Goal: Task Accomplishment & Management: Manage account settings

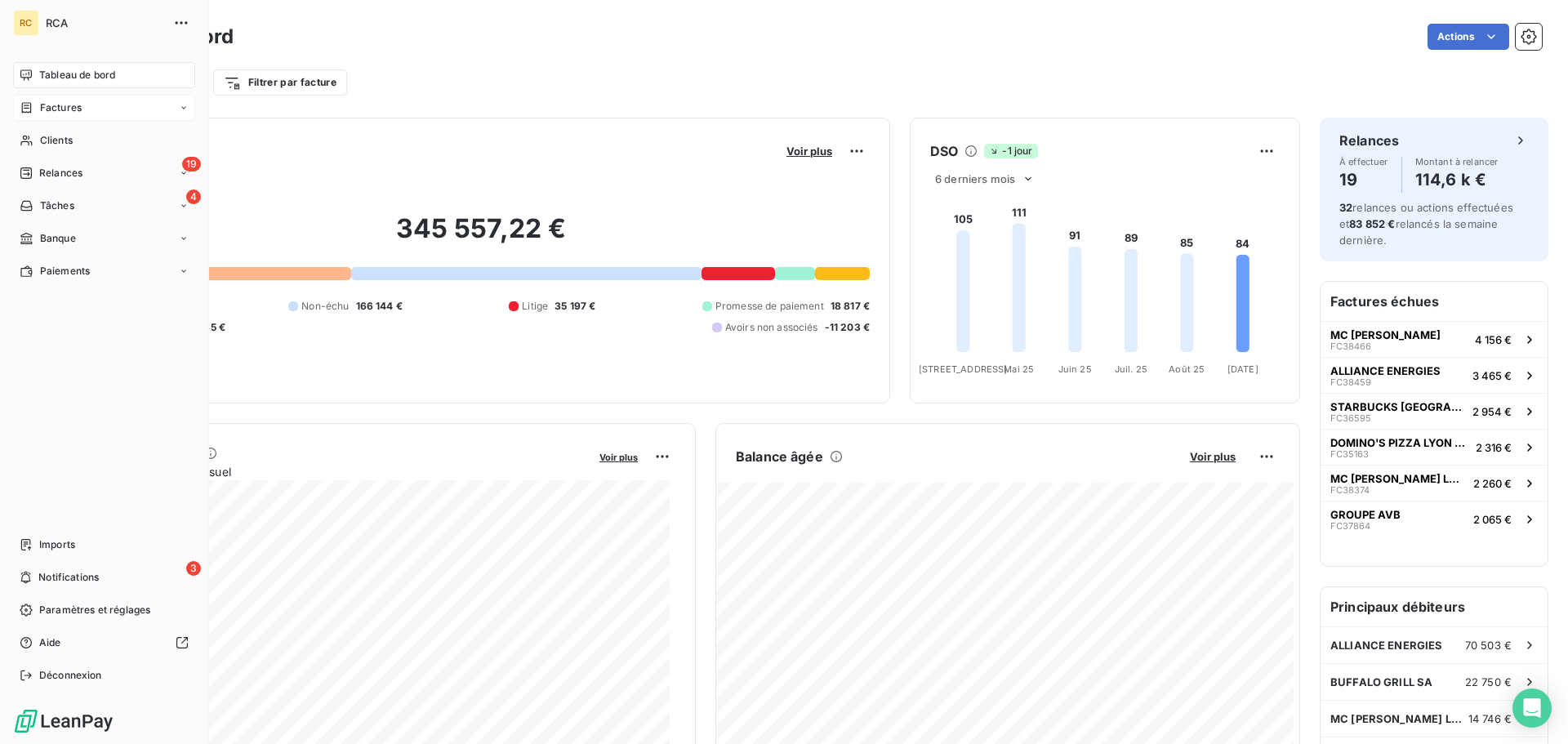
click at [61, 113] on span "Factures" at bounding box center [61, 107] width 42 height 15
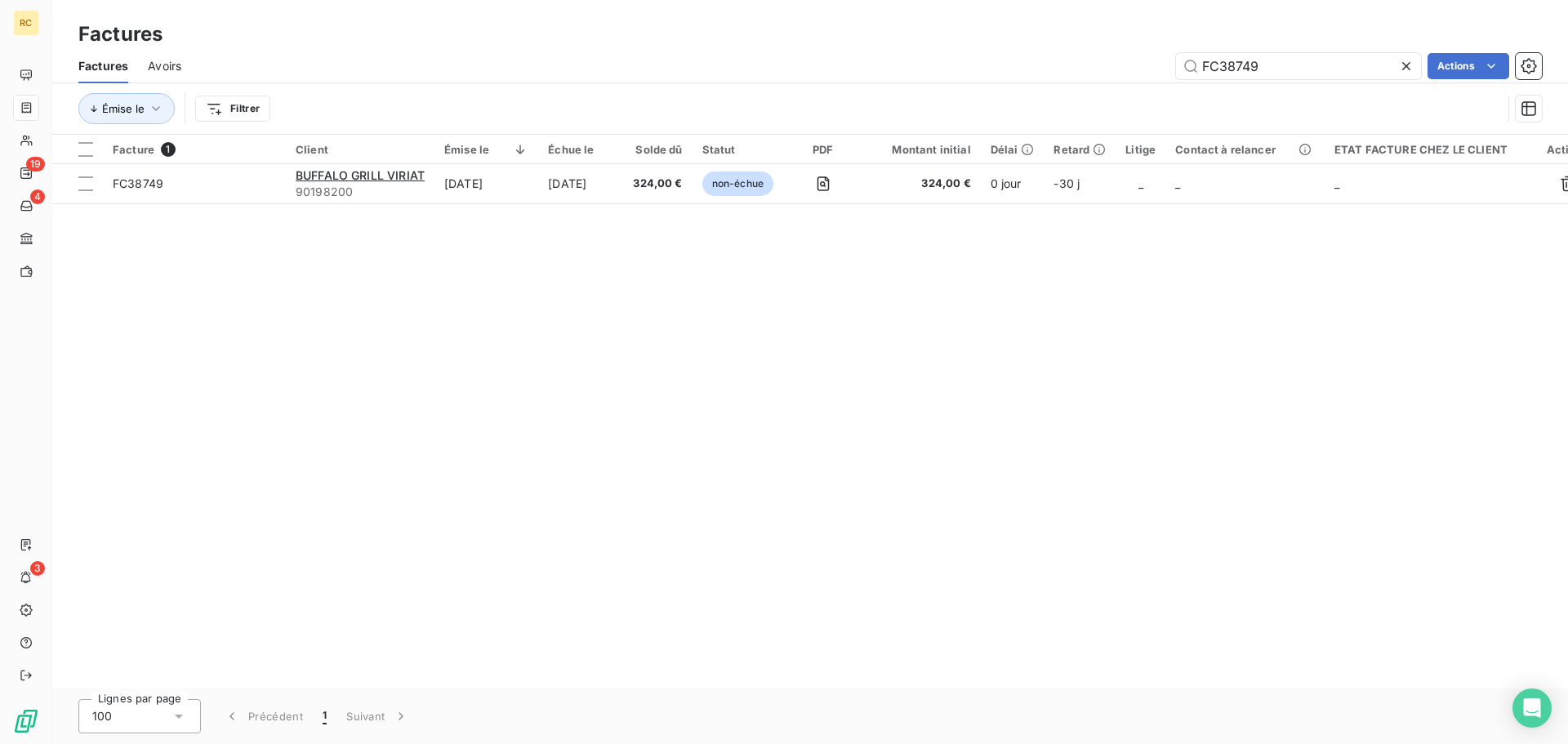
type input "FC38749"
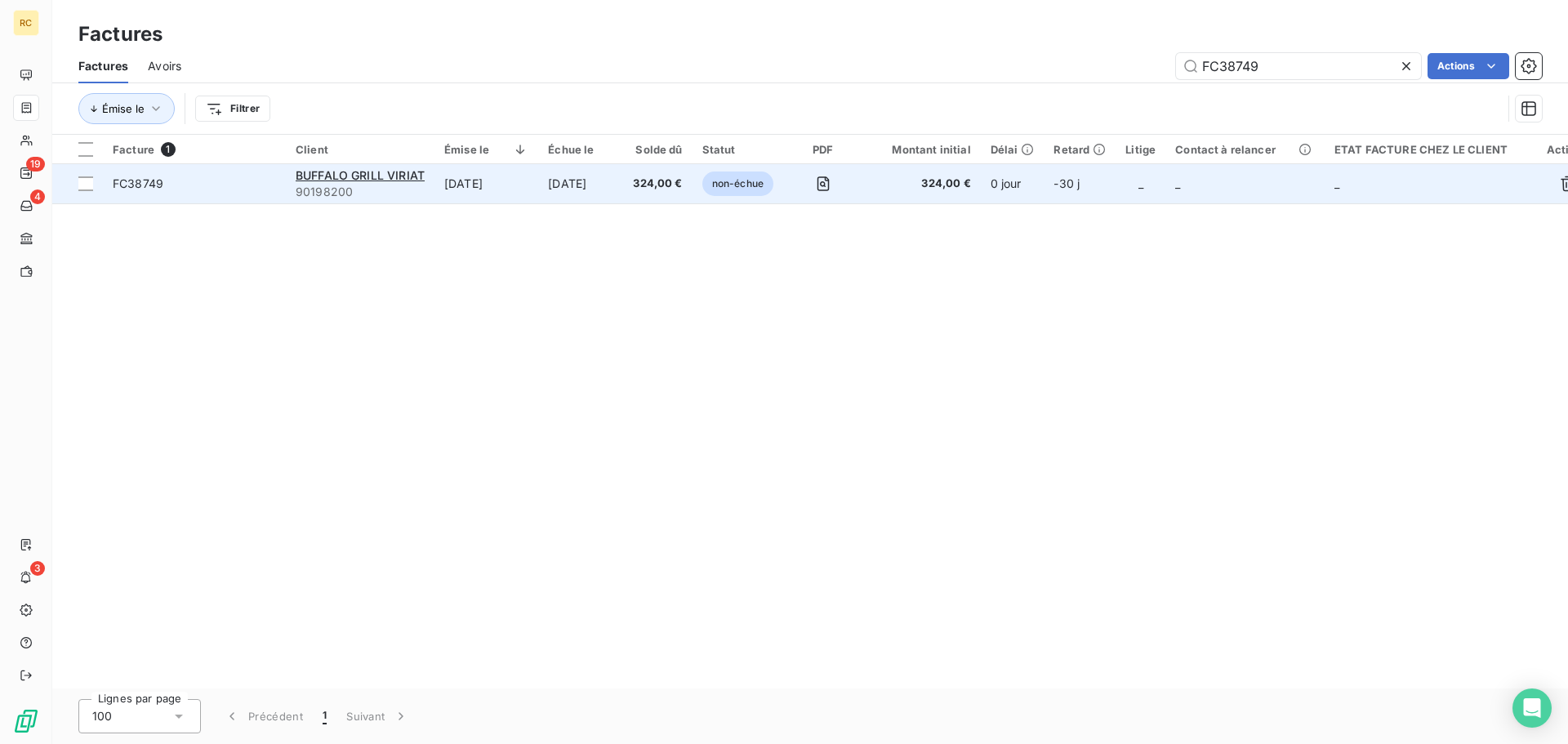
click at [171, 193] on td "FC38749" at bounding box center [195, 184] width 183 height 39
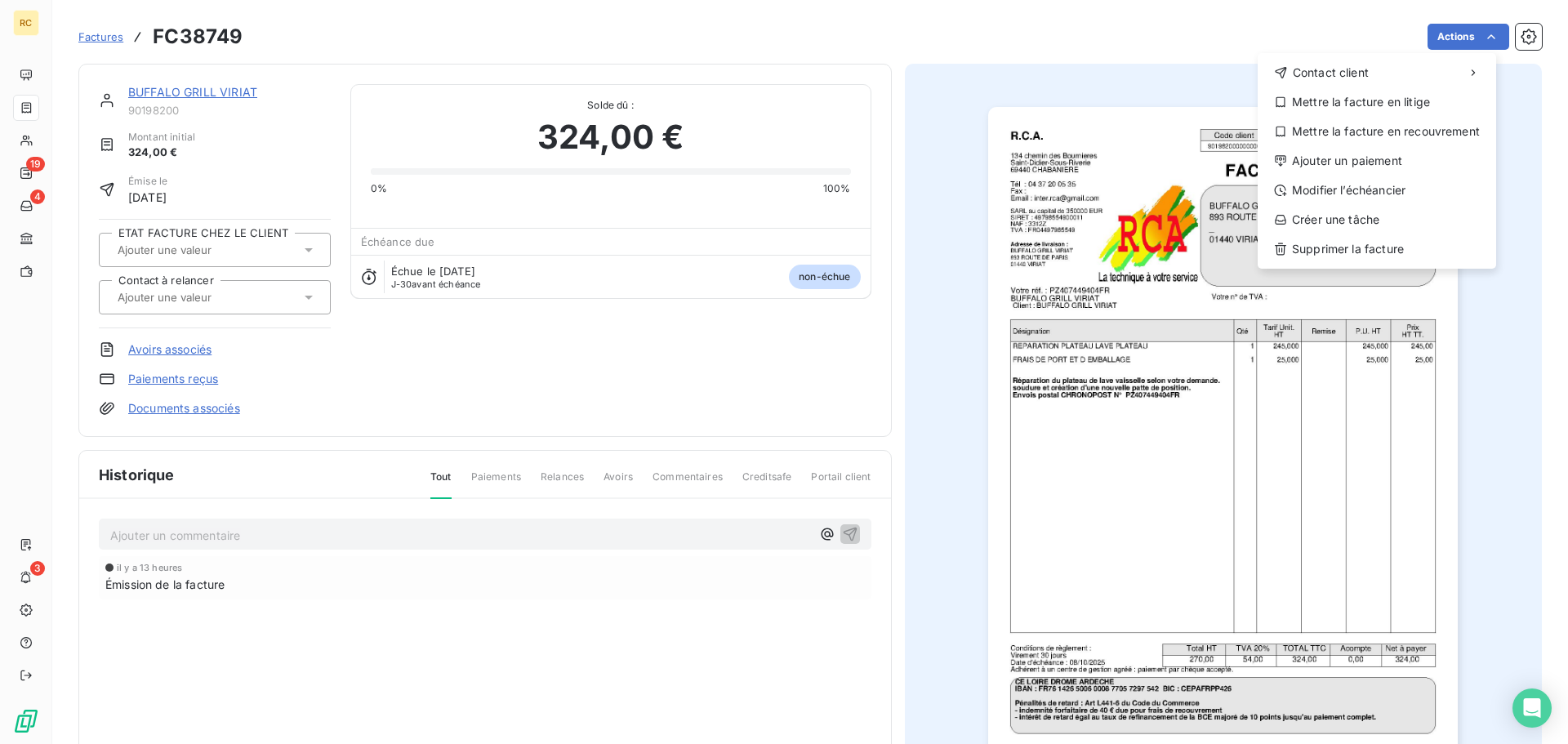
click at [1115, 221] on html "RC 19 4 3 Factures FC38749 Actions Contact client Mettre la facture en litige M…" at bounding box center [784, 372] width 1568 height 744
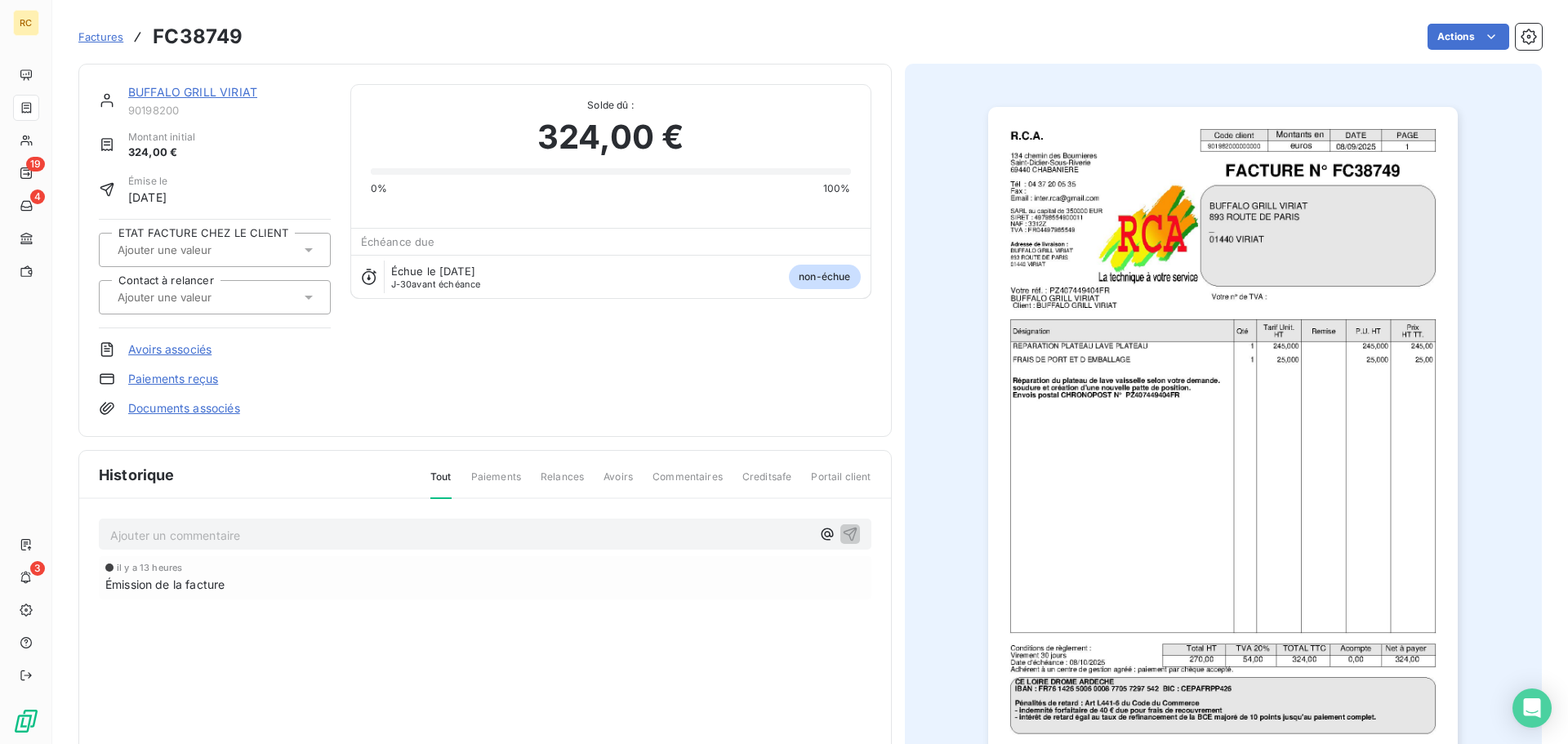
drag, startPoint x: 1115, startPoint y: 221, endPoint x: 1104, endPoint y: 182, distance: 40.5
click at [1104, 182] on img "button" at bounding box center [1224, 440] width 470 height 665
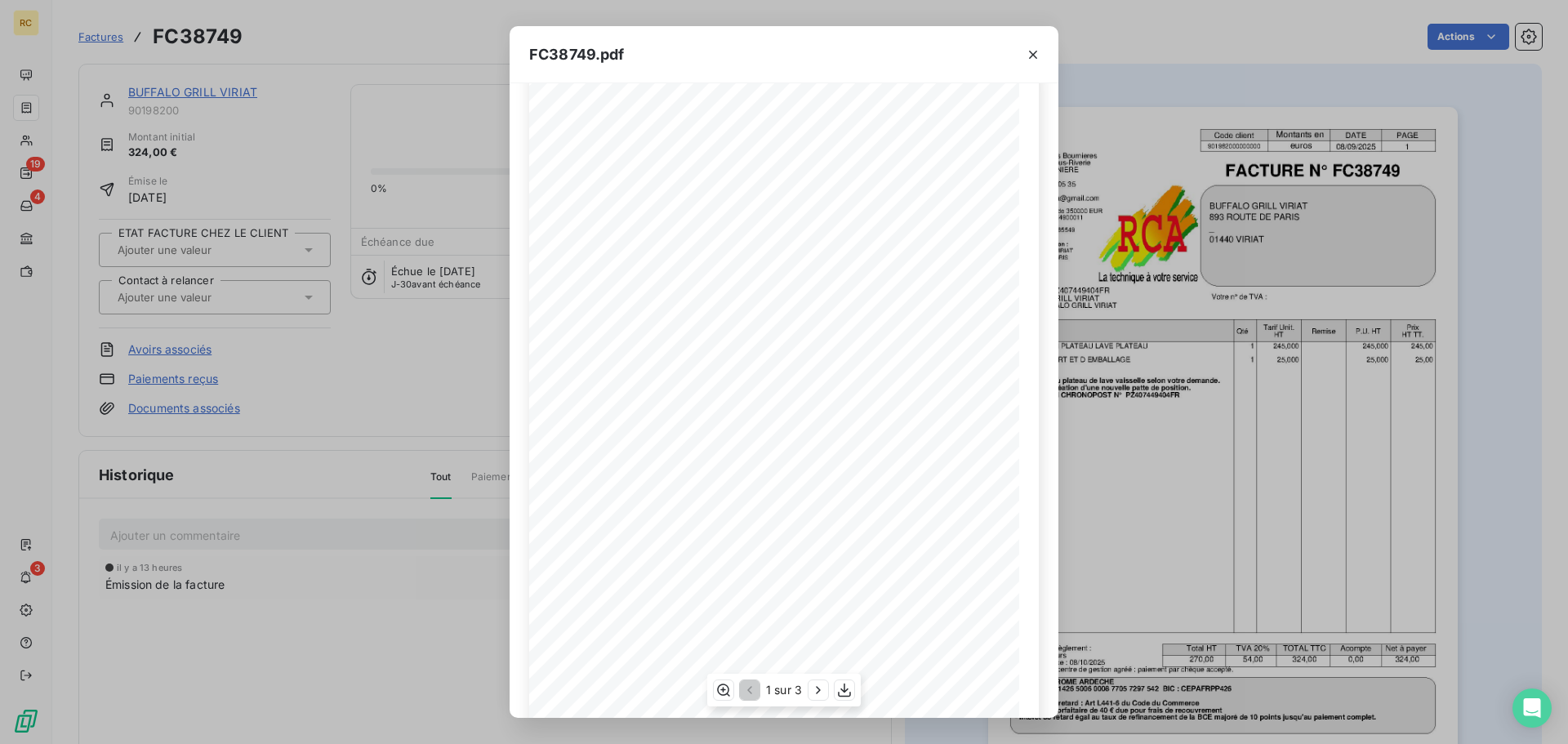
scroll to position [16, 0]
click at [846, 687] on icon "button" at bounding box center [844, 690] width 16 height 16
click at [1033, 48] on icon "button" at bounding box center [1032, 54] width 16 height 16
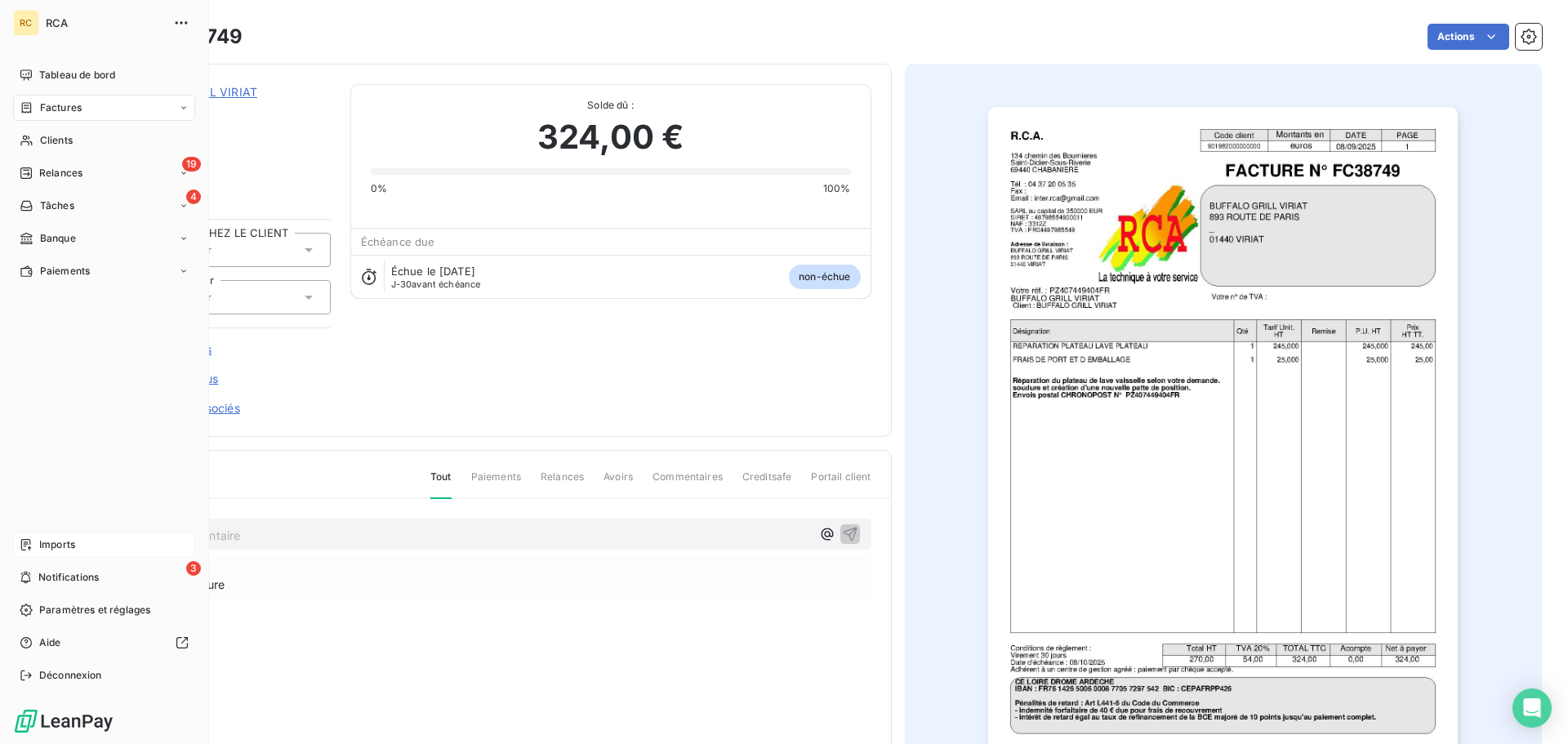
click at [35, 554] on div "Imports" at bounding box center [104, 545] width 183 height 27
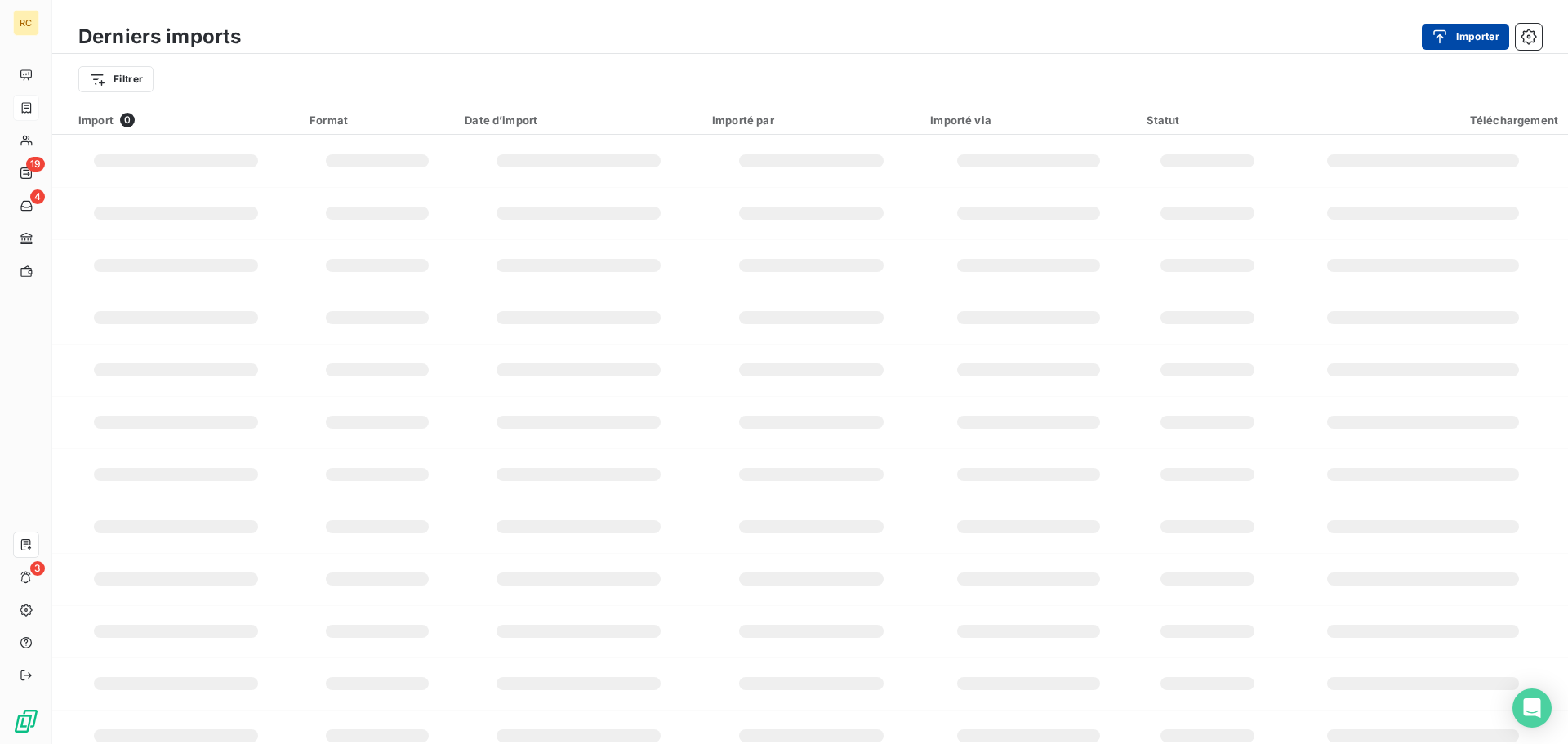
click at [1461, 30] on button "Importer" at bounding box center [1466, 37] width 87 height 27
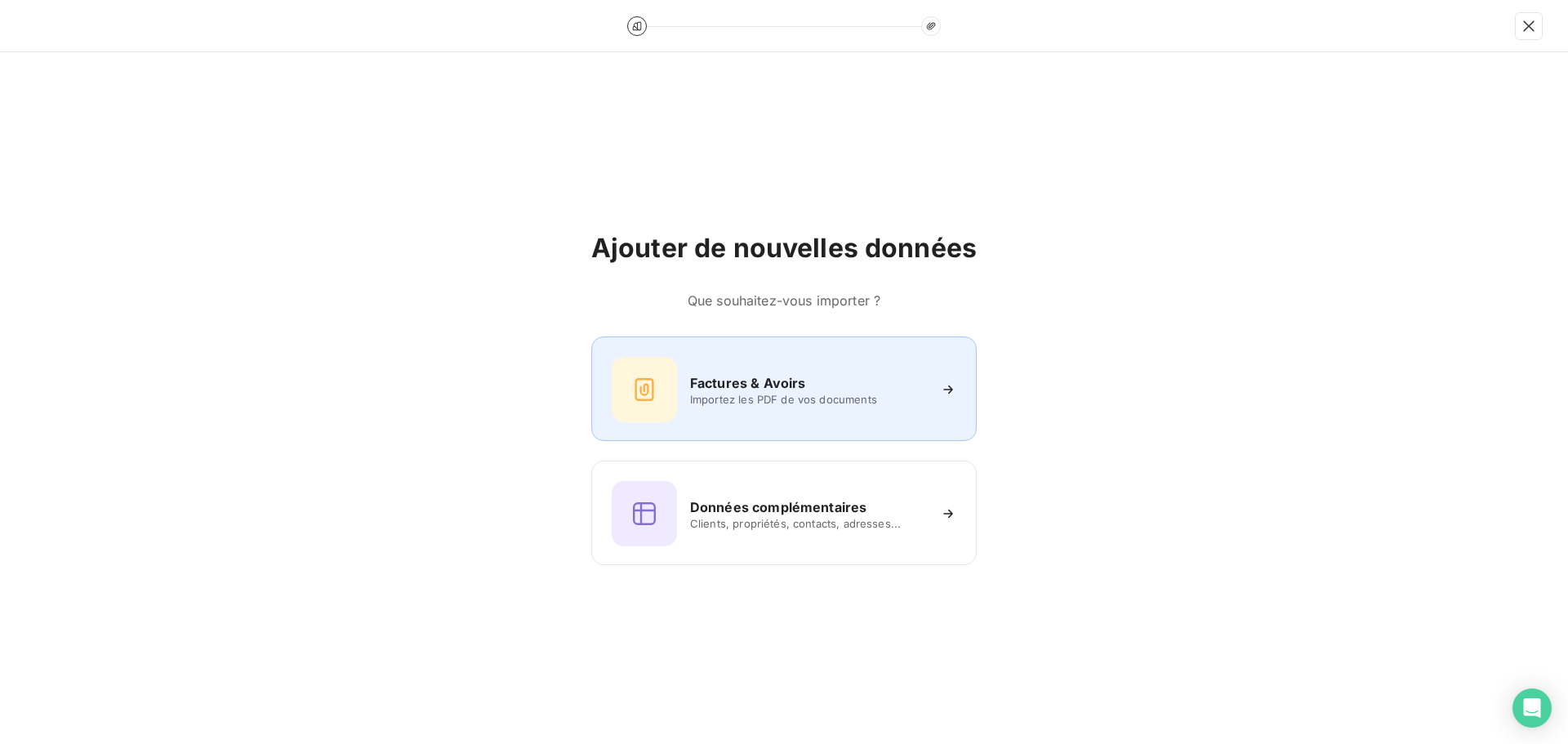
click at [716, 406] on div "Factures & Avoirs Importez les PDF de vos documents" at bounding box center [784, 390] width 344 height 65
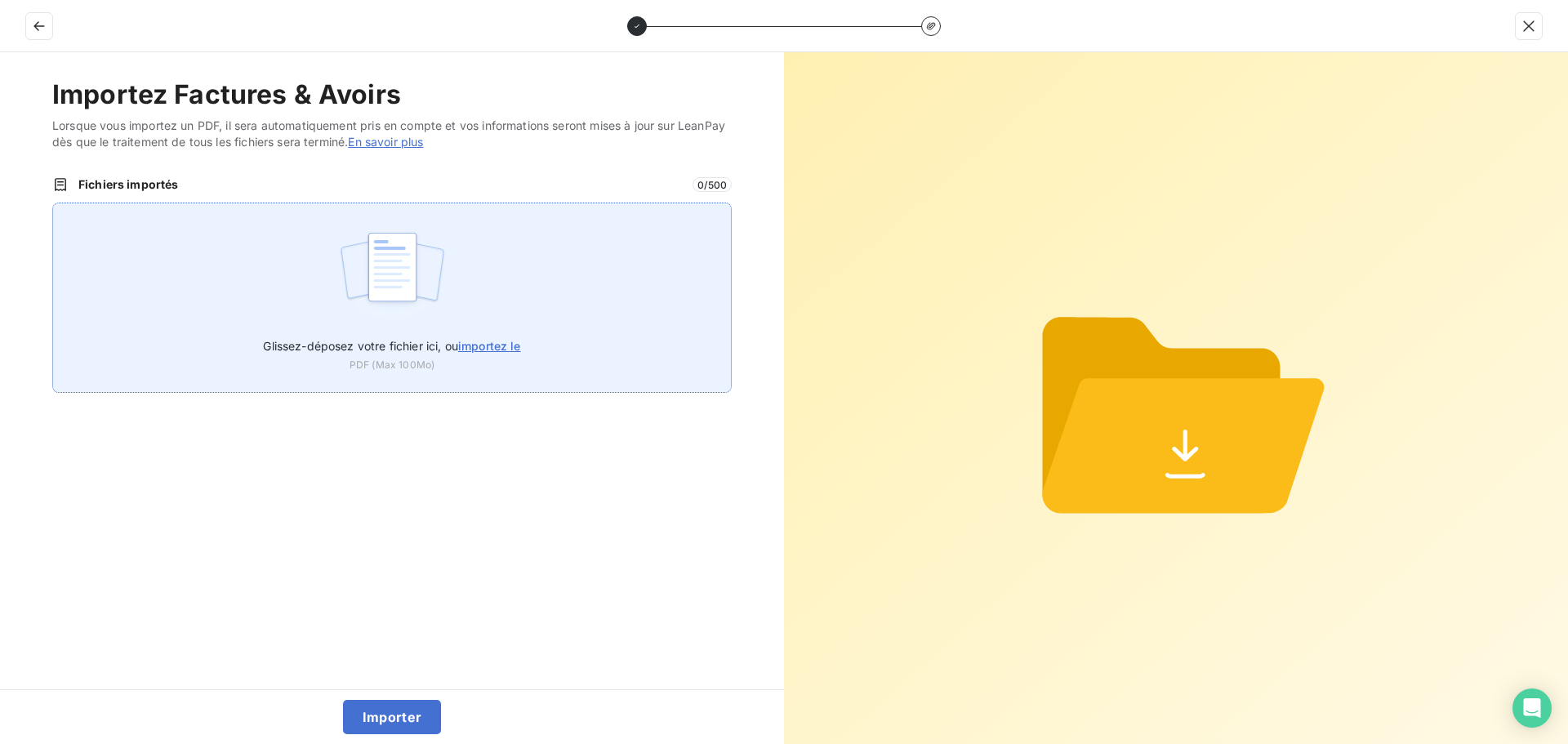
click at [398, 237] on img at bounding box center [392, 275] width 109 height 105
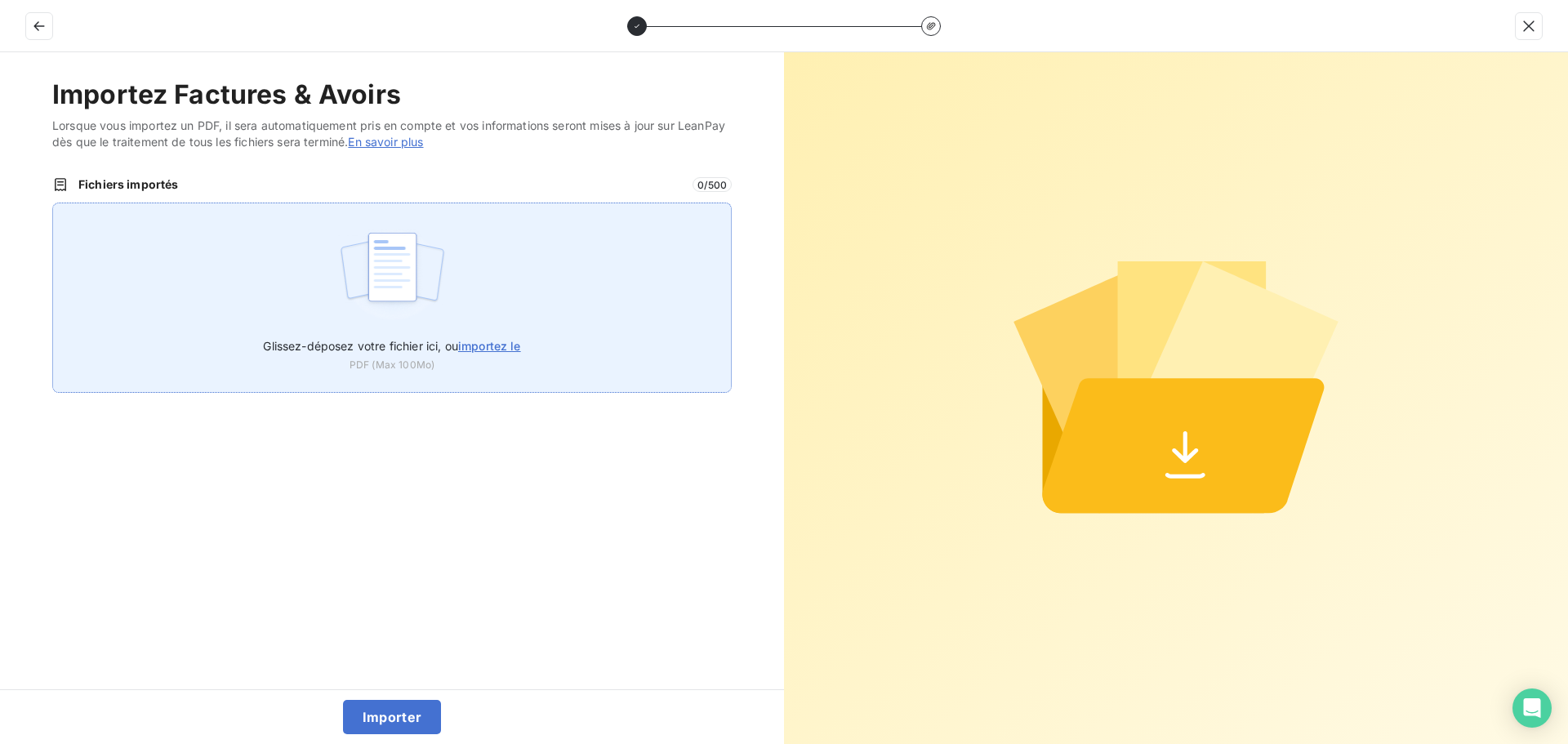
type input "C:\fakepath\FC38750.pdf"
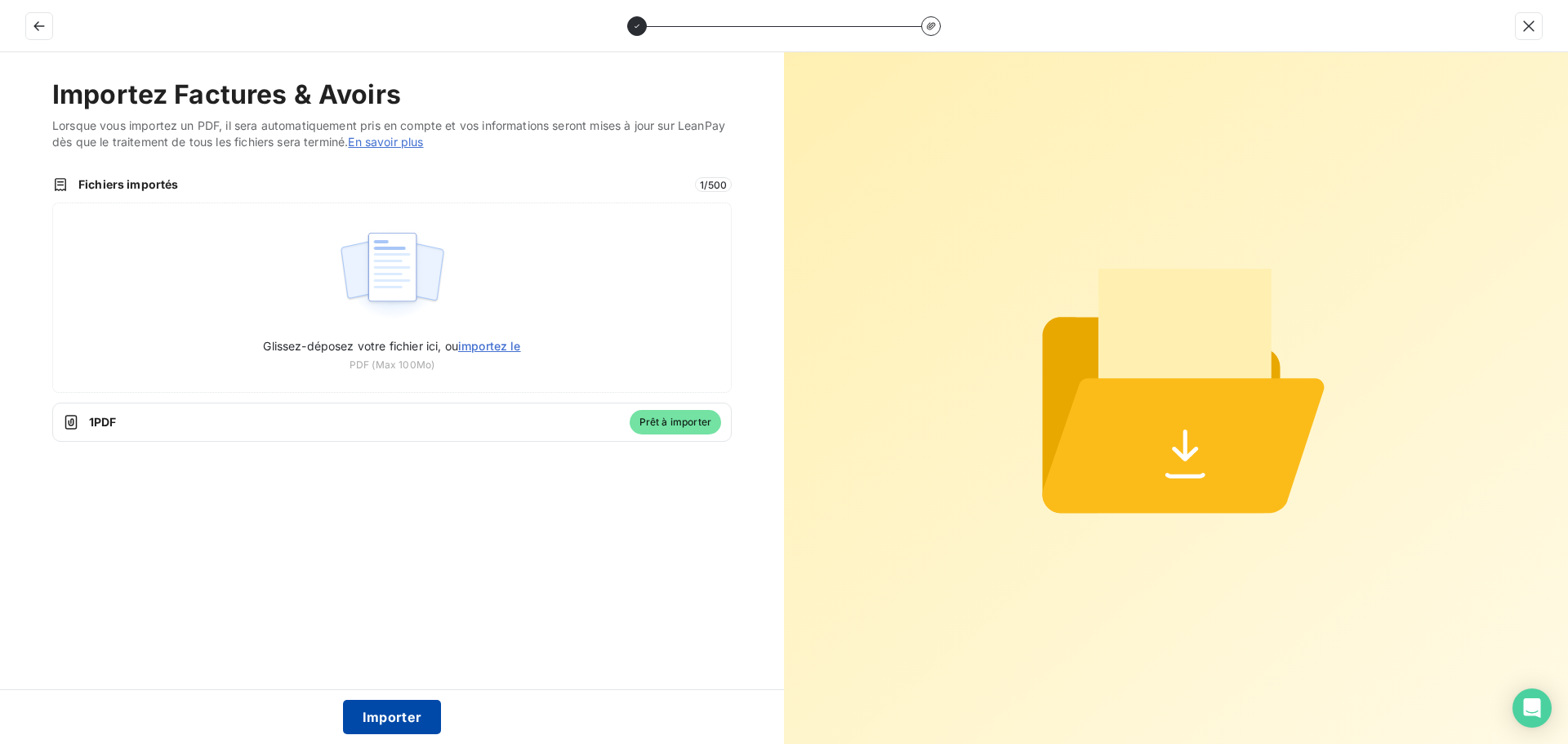
click at [386, 717] on button "Importer" at bounding box center [392, 717] width 99 height 34
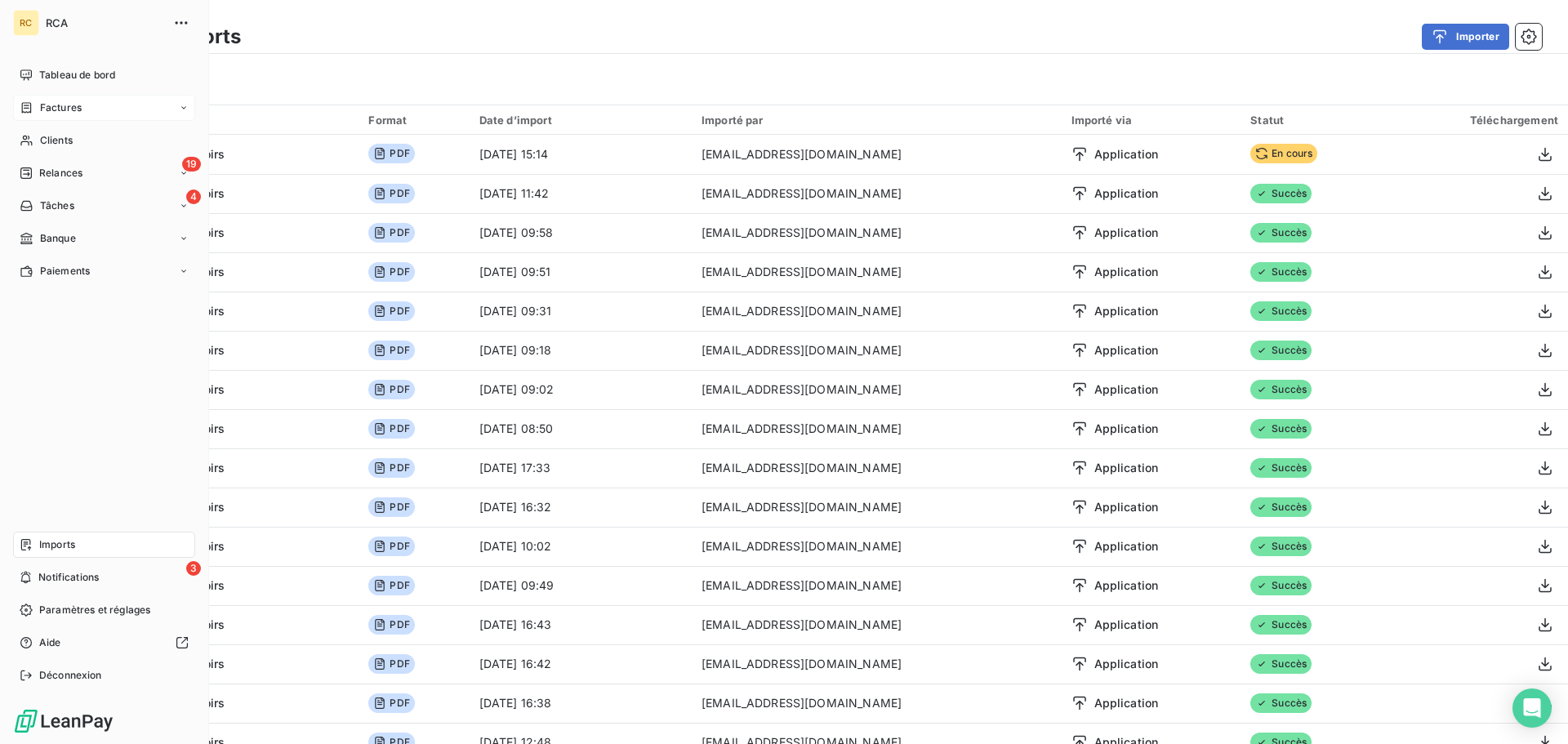
click at [43, 112] on span "Factures" at bounding box center [61, 107] width 42 height 15
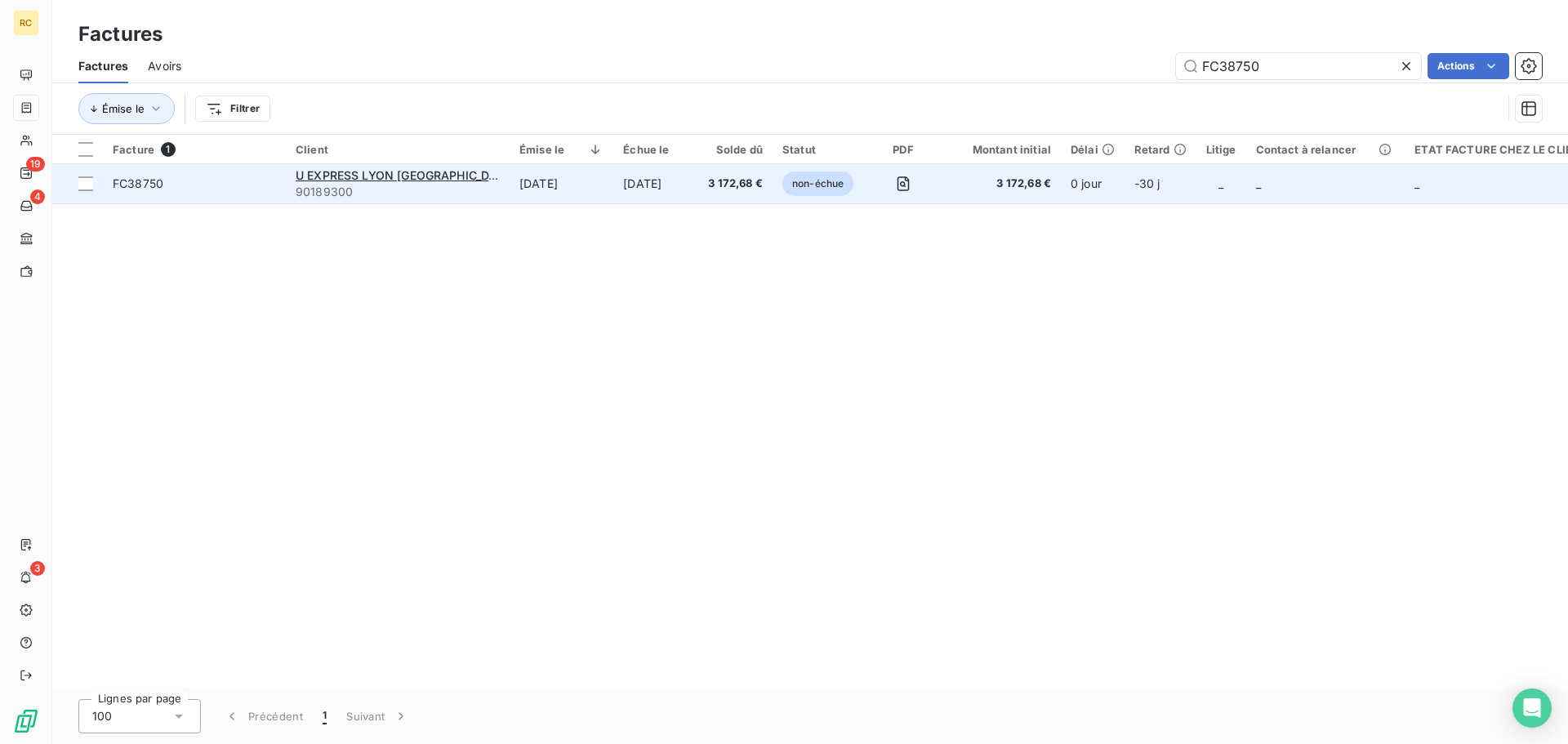
type input "FC38750"
click at [172, 188] on span "FC38750" at bounding box center [195, 183] width 164 height 16
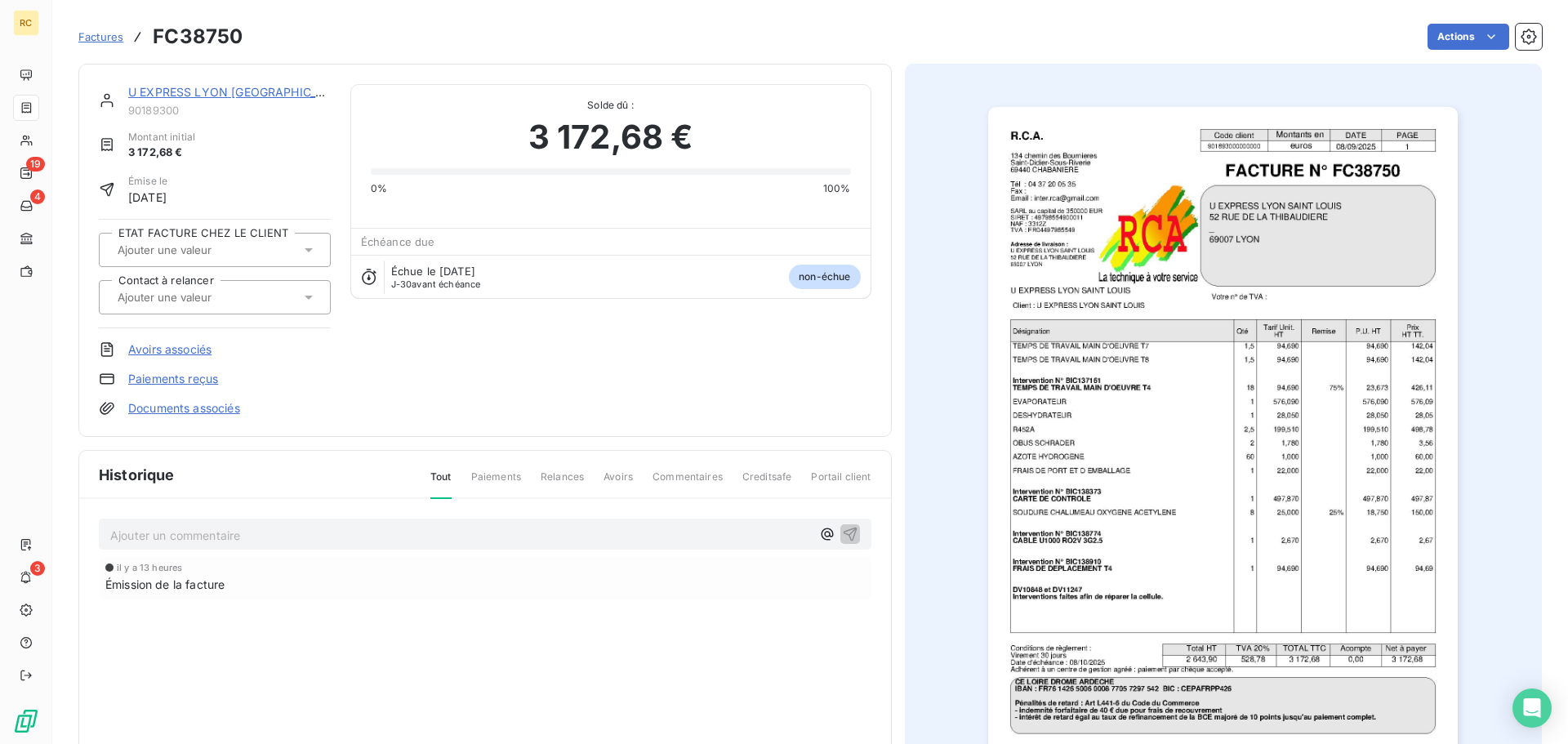
click at [174, 410] on link "Documents associés" at bounding box center [184, 408] width 112 height 16
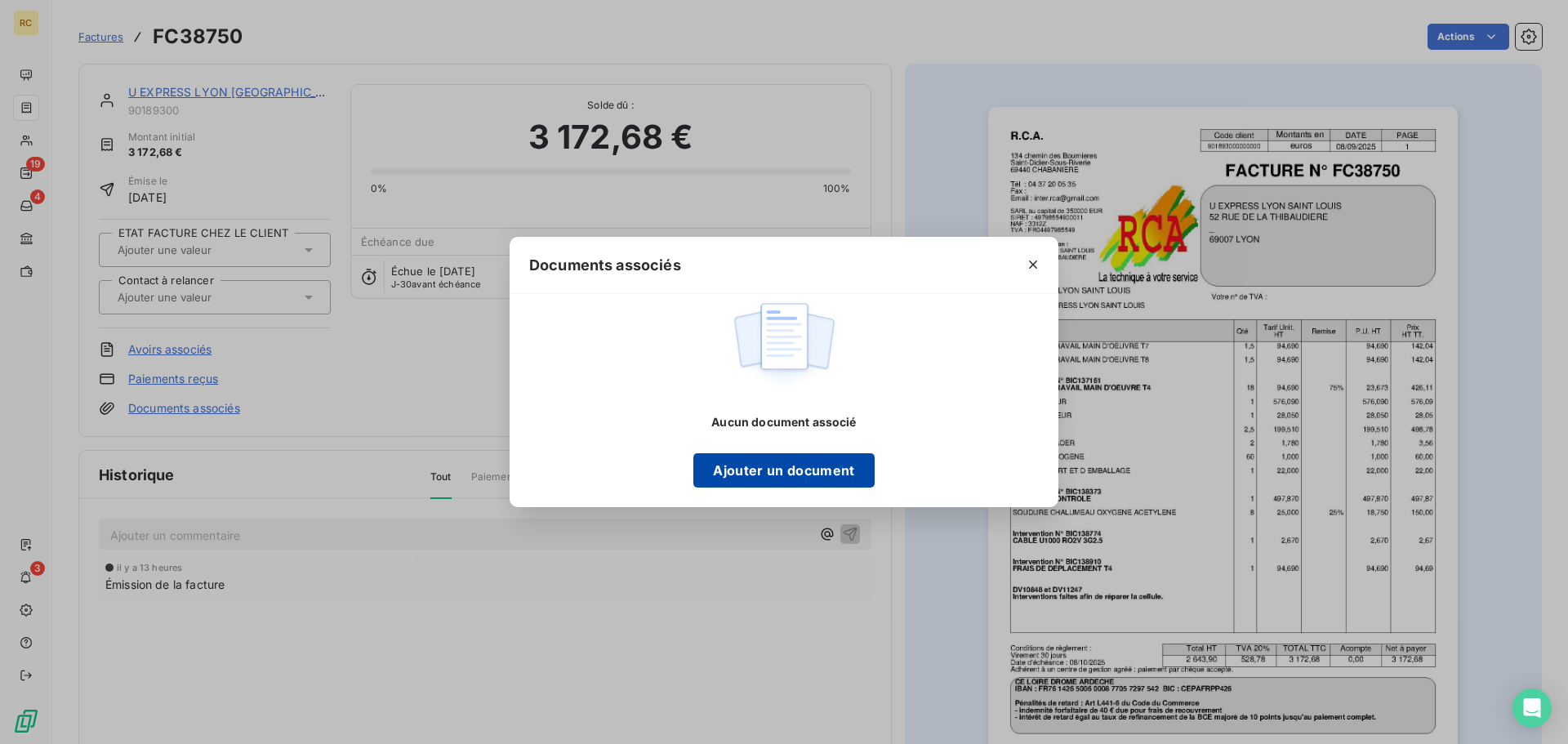
click at [788, 455] on button "Ajouter un document" at bounding box center [783, 471] width 181 height 34
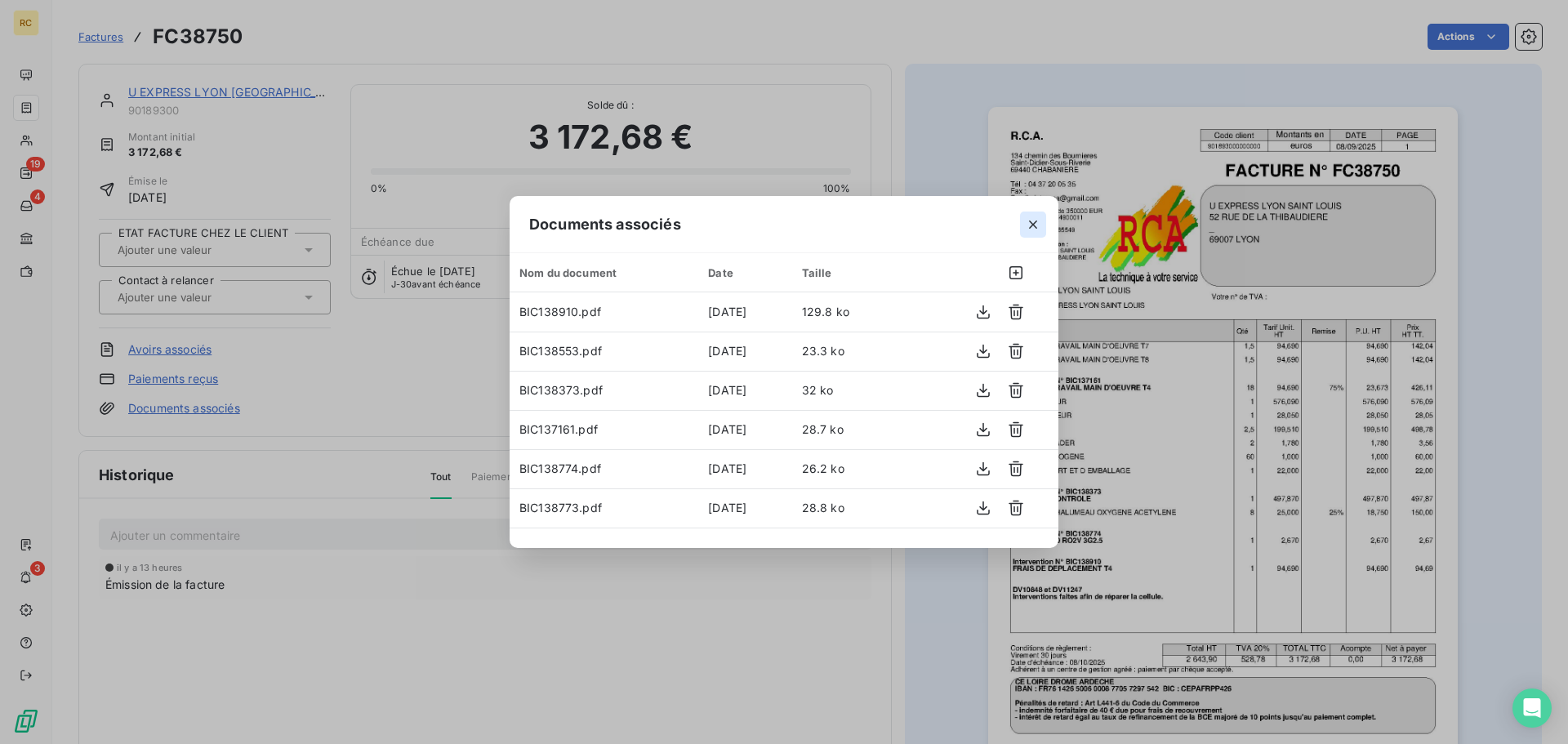
click at [1032, 219] on icon "button" at bounding box center [1032, 225] width 16 height 16
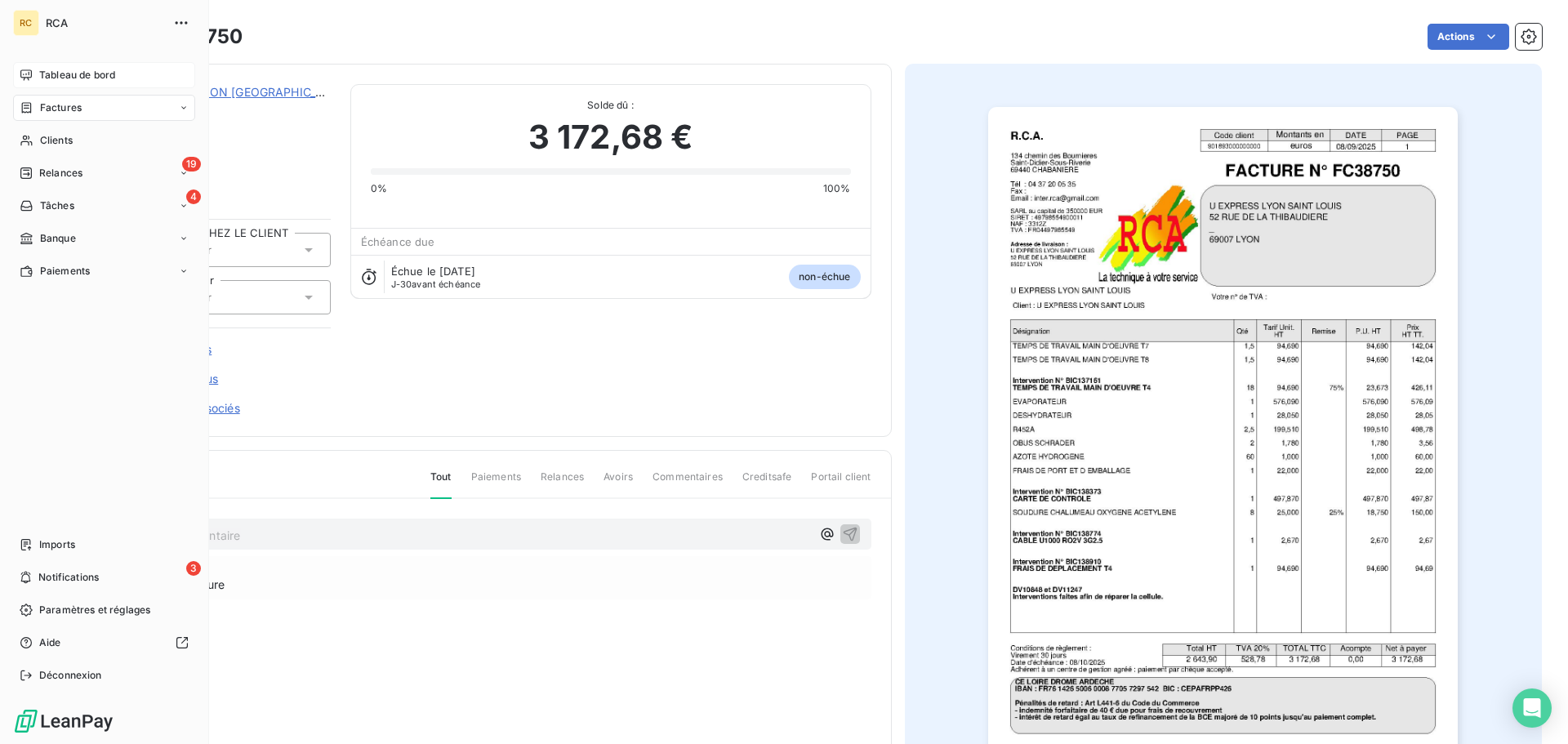
click at [76, 63] on div "Tableau de bord" at bounding box center [104, 75] width 183 height 27
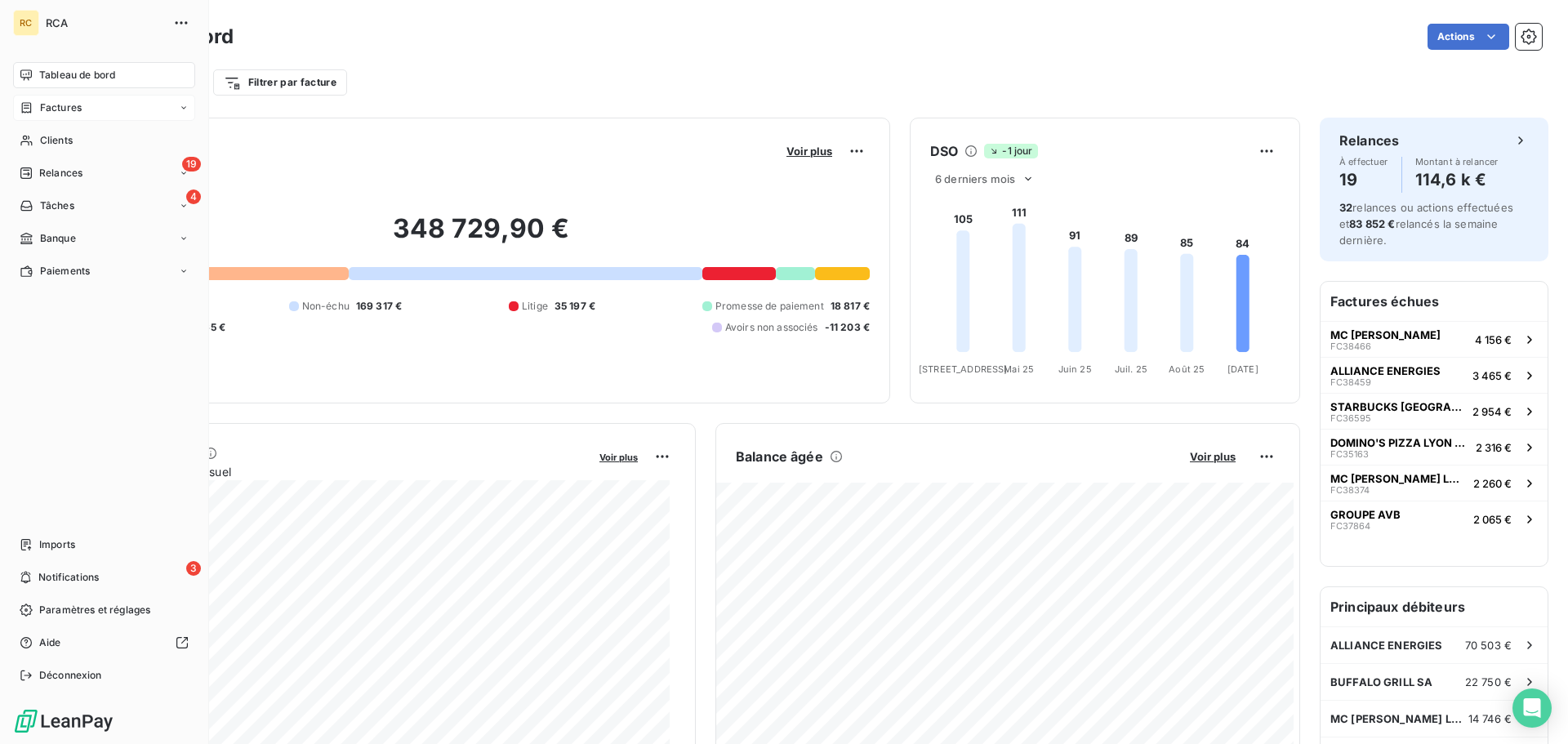
click at [49, 111] on span "Factures" at bounding box center [61, 107] width 42 height 15
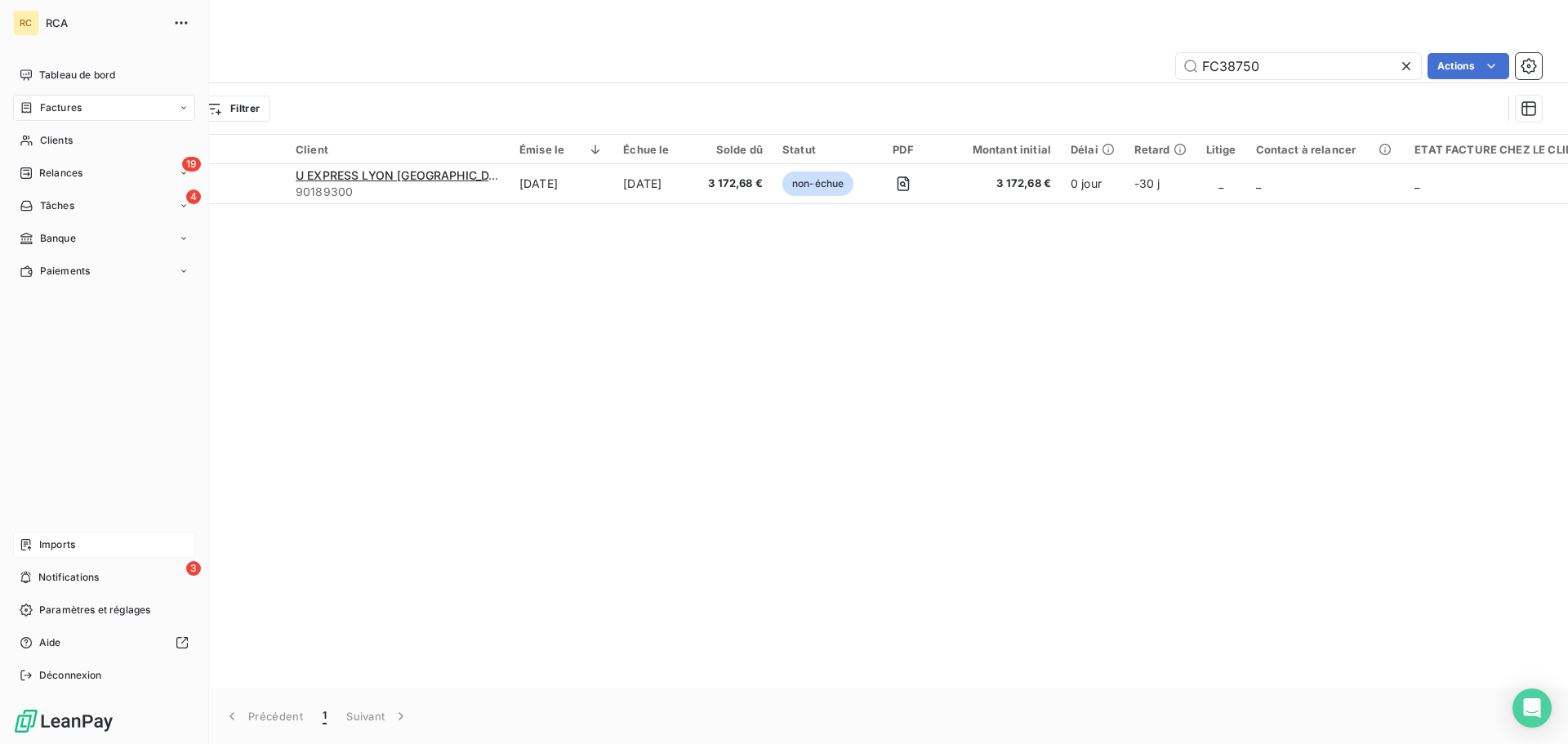
click at [13, 543] on div "RC RCA Tableau de bord Factures Clients 19 Relances 4 Tâches Banque Paiements I…" at bounding box center [105, 372] width 209 height 744
click at [21, 545] on icon at bounding box center [26, 544] width 9 height 11
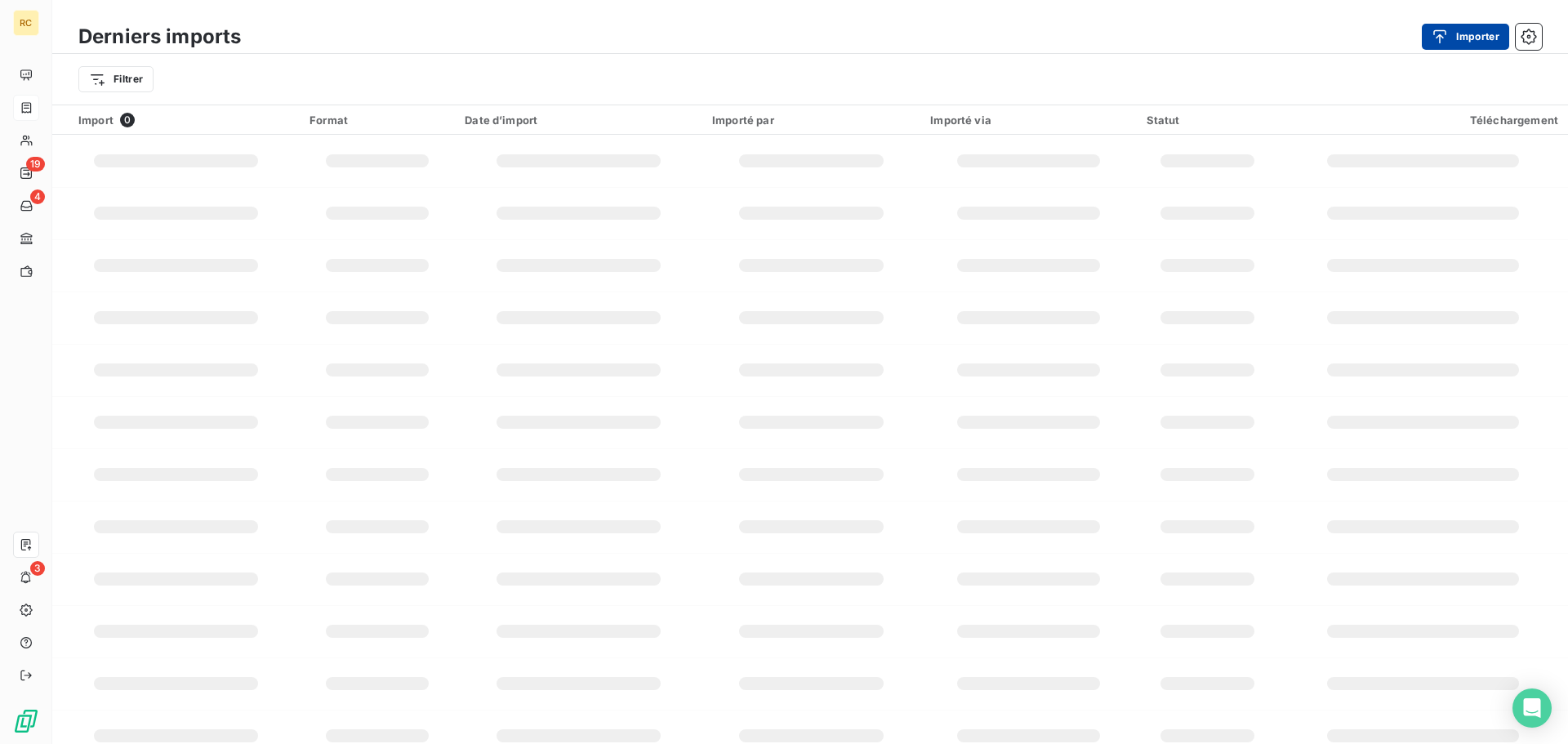
click at [1479, 29] on button "Importer" at bounding box center [1466, 37] width 87 height 27
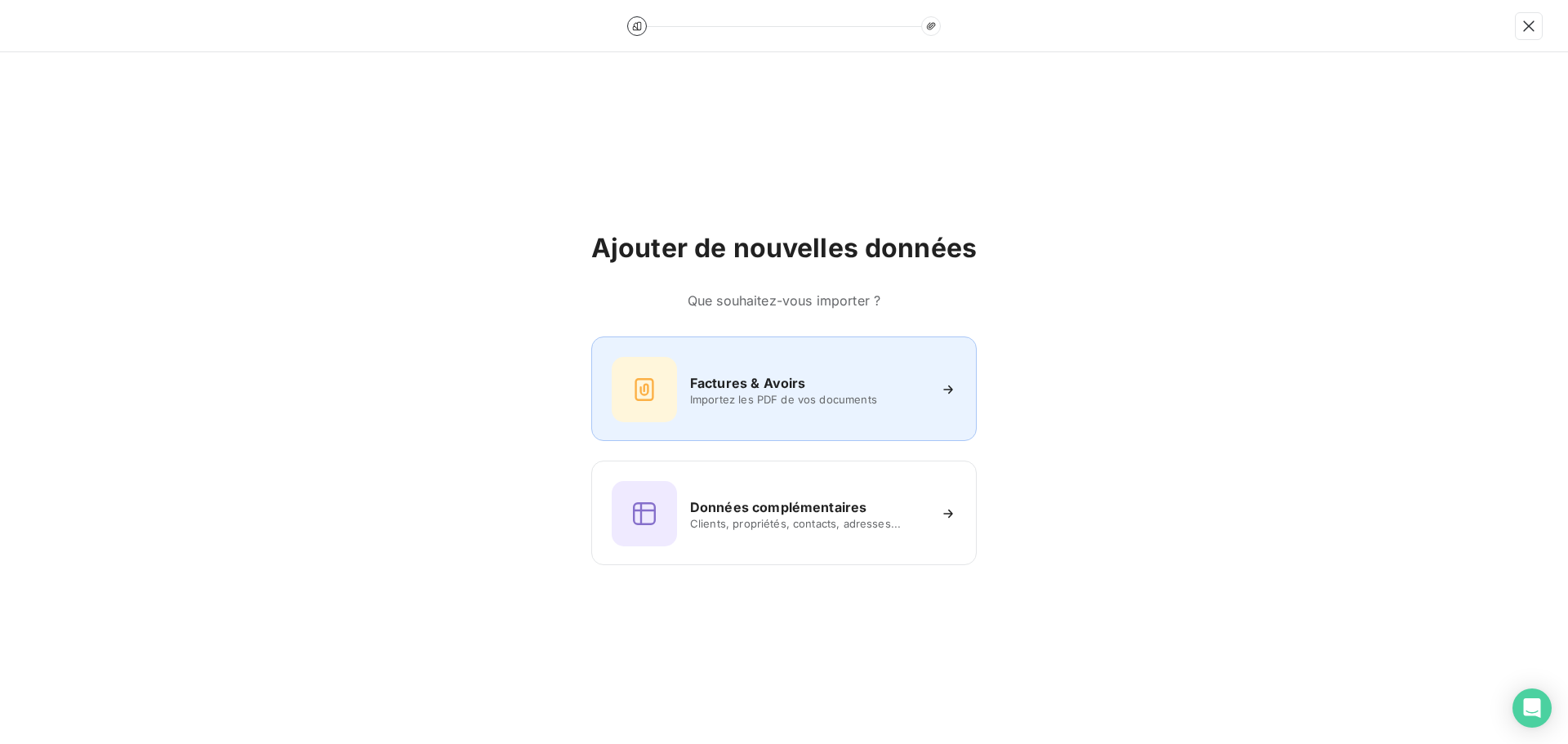
click at [736, 358] on div "Factures & Avoirs Importez les PDF de vos documents" at bounding box center [784, 390] width 344 height 65
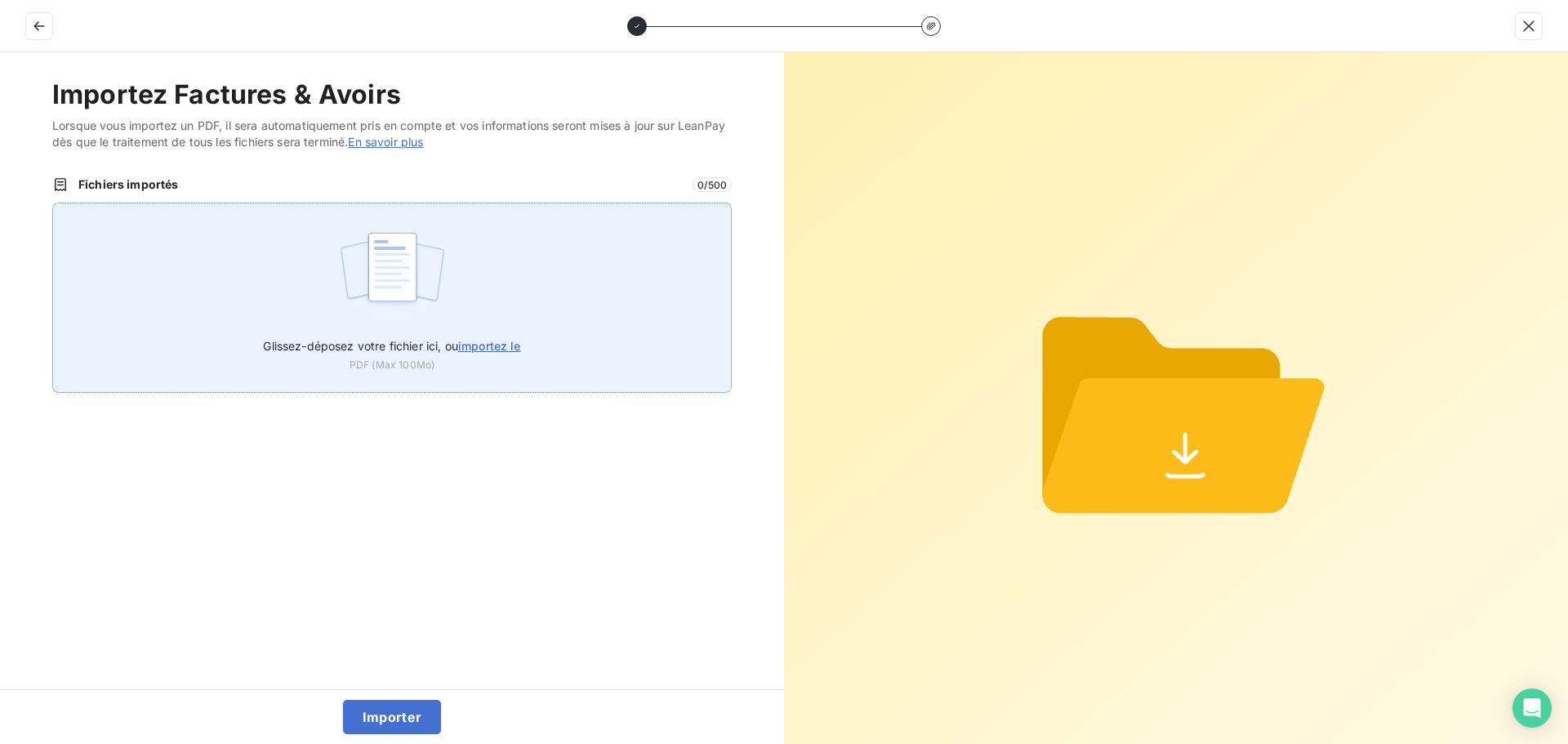
click at [462, 310] on div "Glissez-déposez votre fichier ici, ou importez le PDF (Max 100Mo)" at bounding box center [392, 297] width 679 height 190
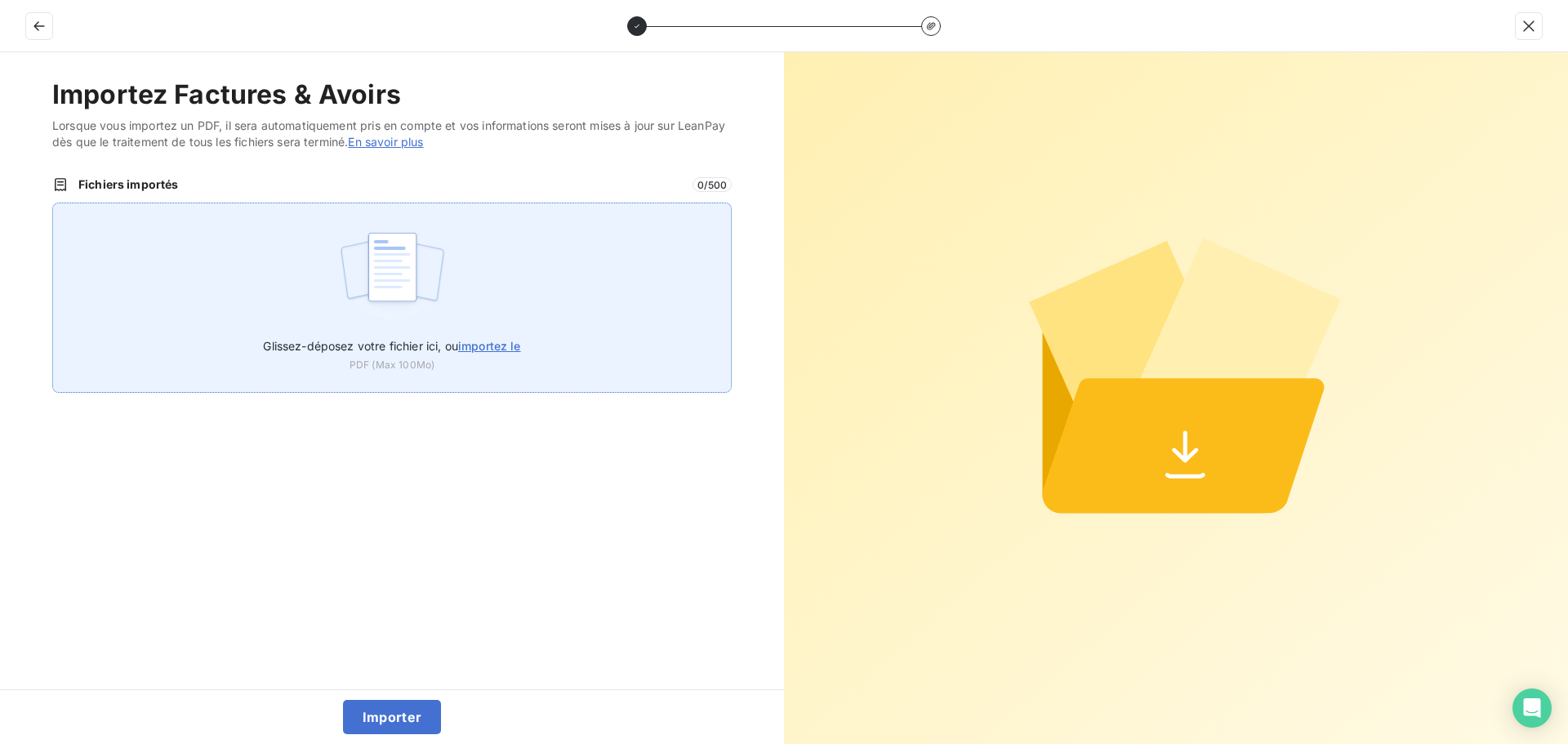
type input "C:\fakepath\FC38751.pdf"
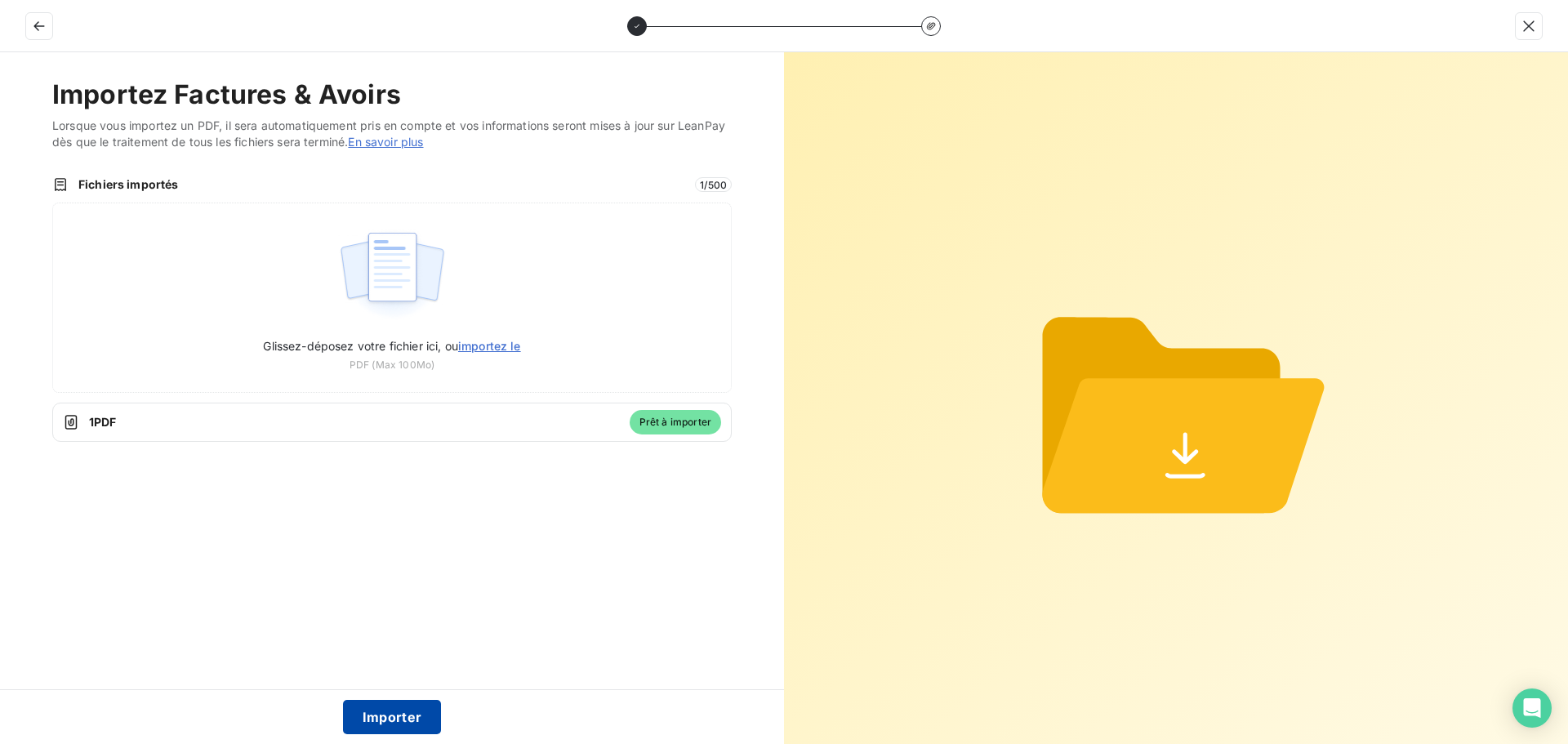
click at [390, 717] on button "Importer" at bounding box center [392, 717] width 99 height 34
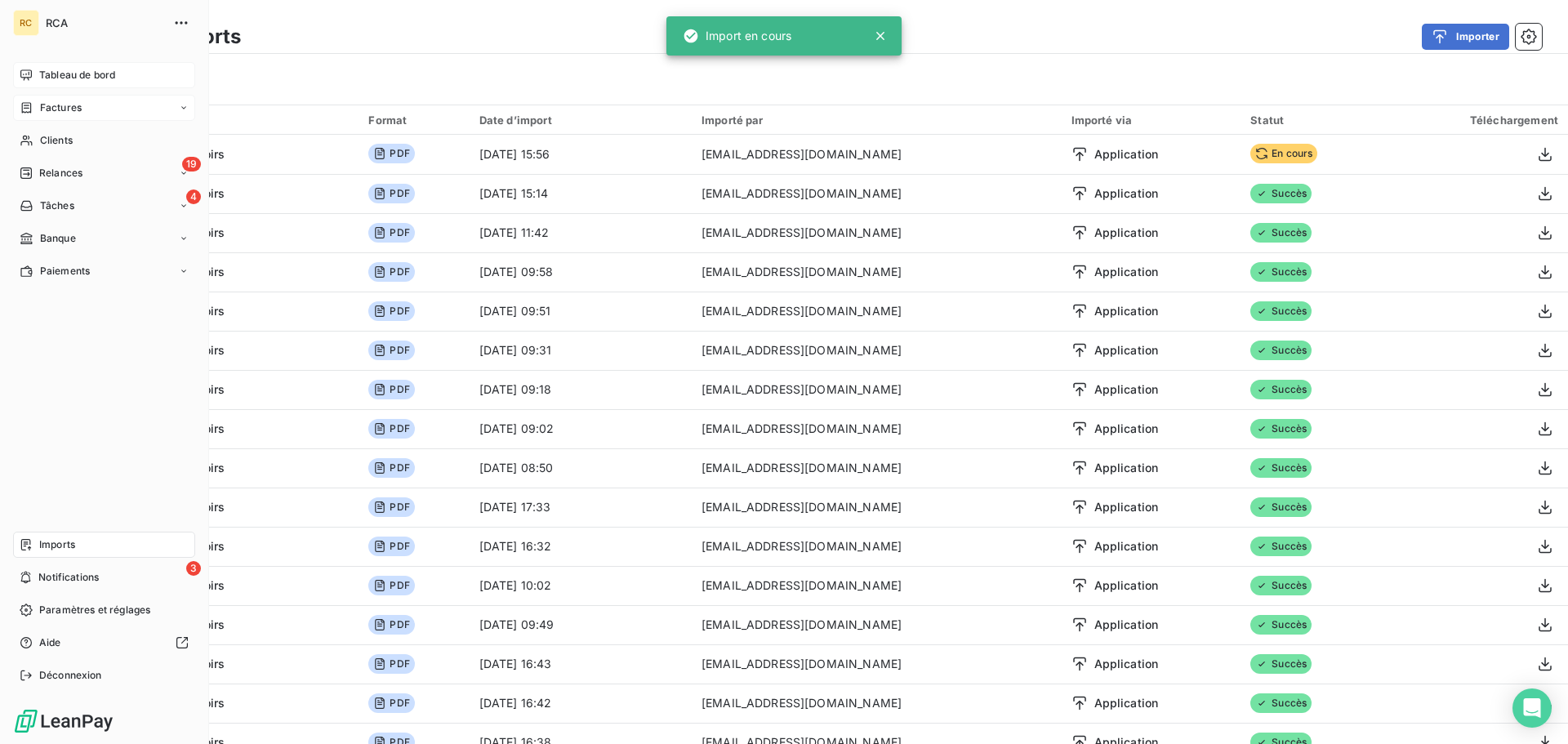
click at [27, 73] on icon at bounding box center [26, 75] width 13 height 13
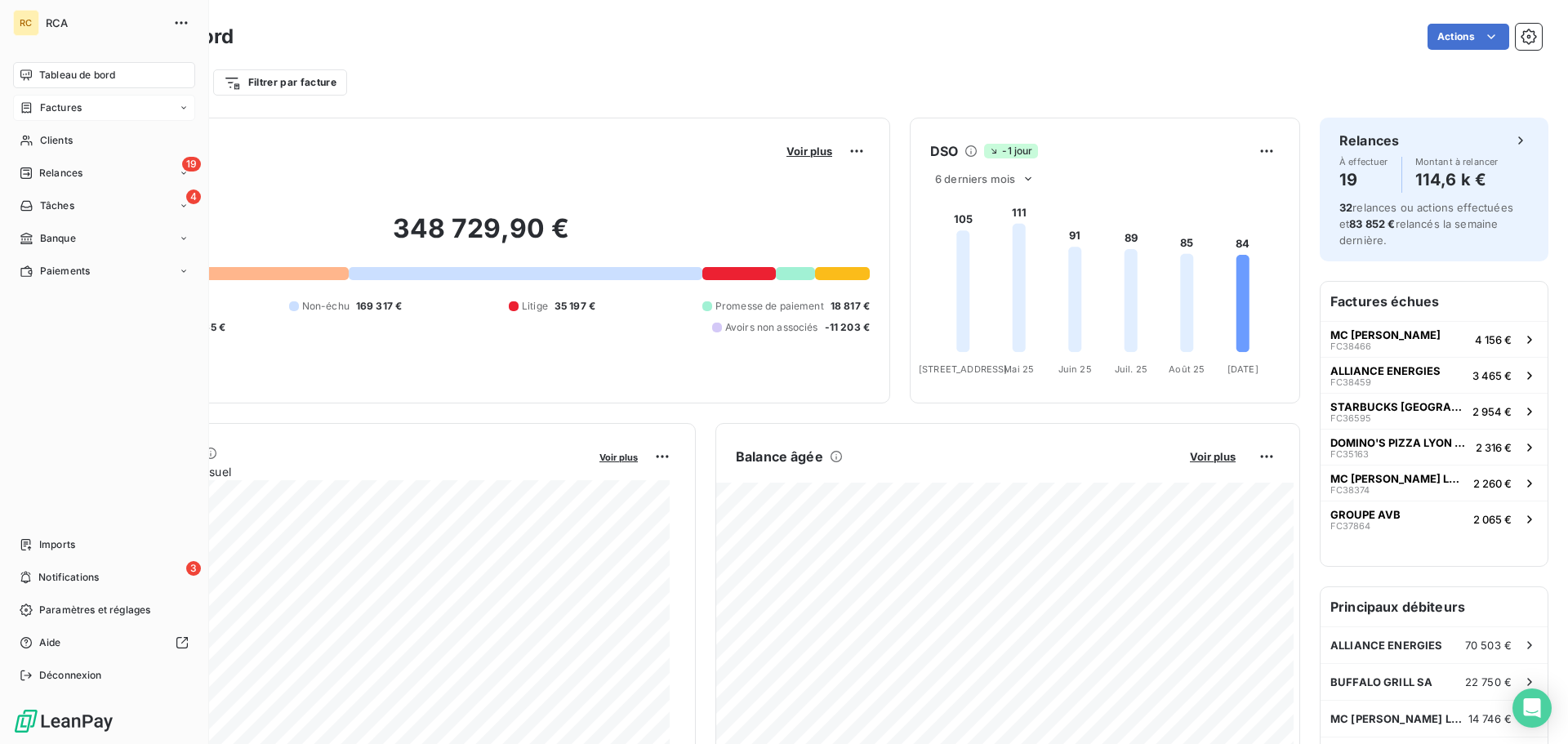
click at [37, 100] on div "Factures" at bounding box center [51, 107] width 62 height 15
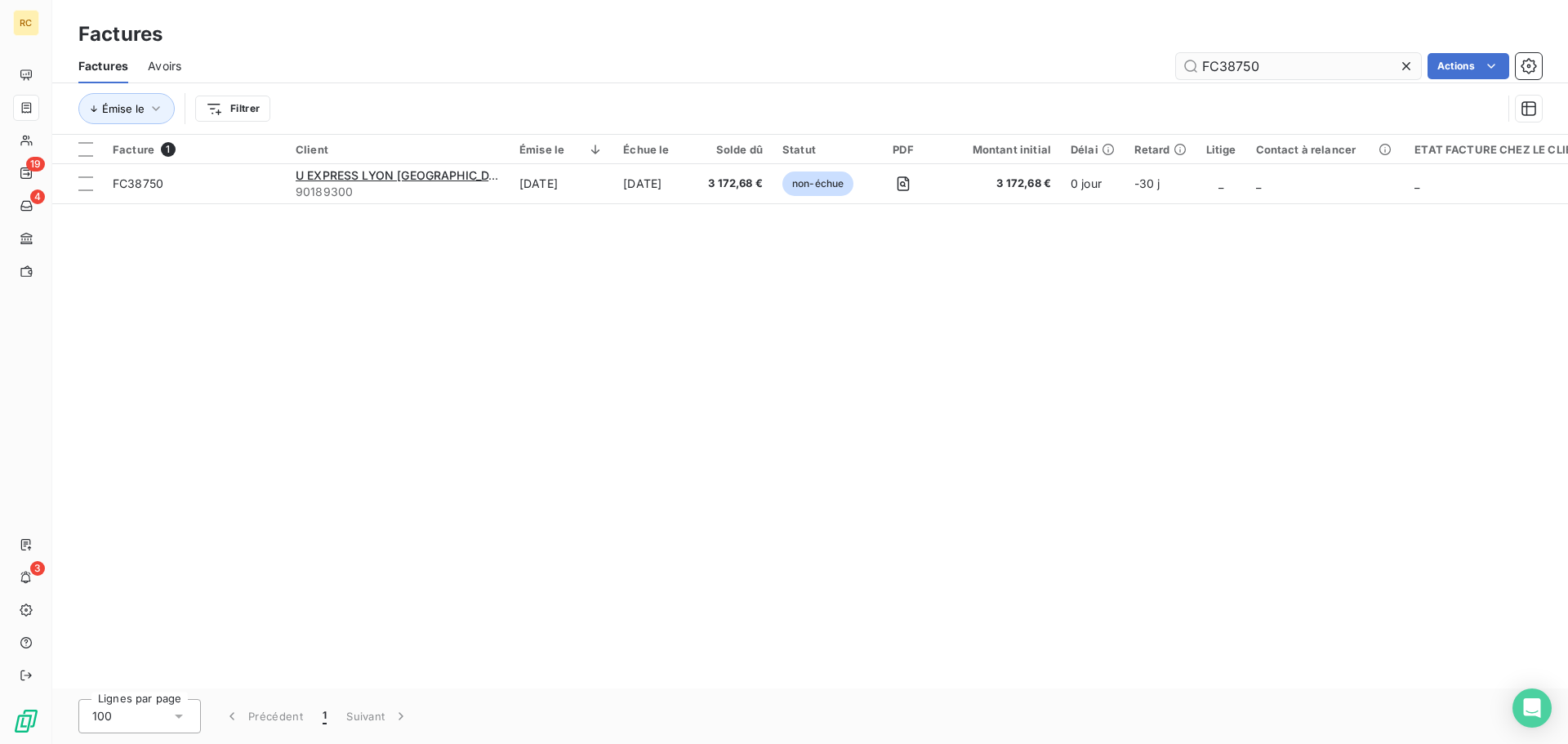
click at [1316, 70] on input "FC38750" at bounding box center [1299, 66] width 245 height 27
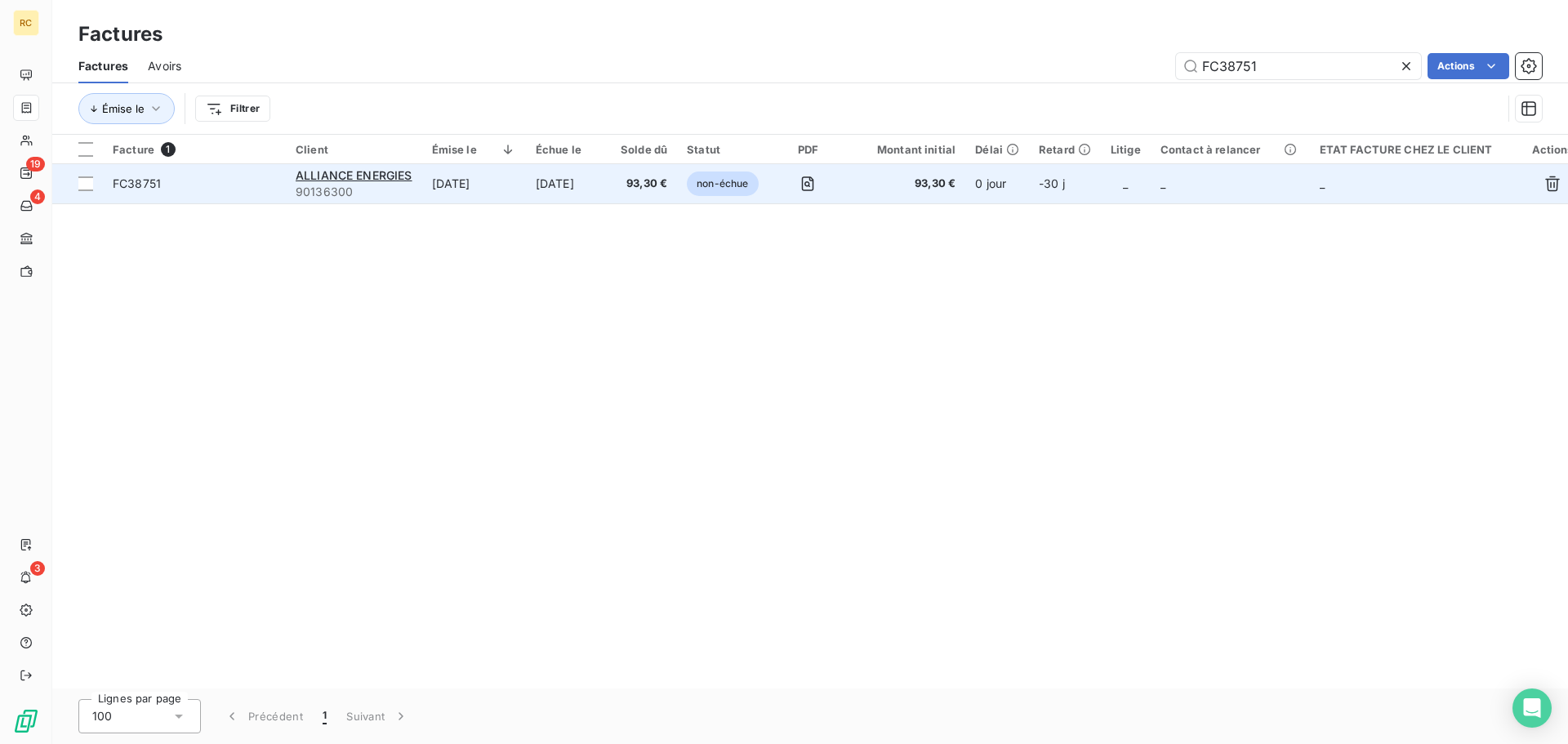
type input "FC38751"
click at [125, 186] on span "FC38751" at bounding box center [137, 183] width 48 height 14
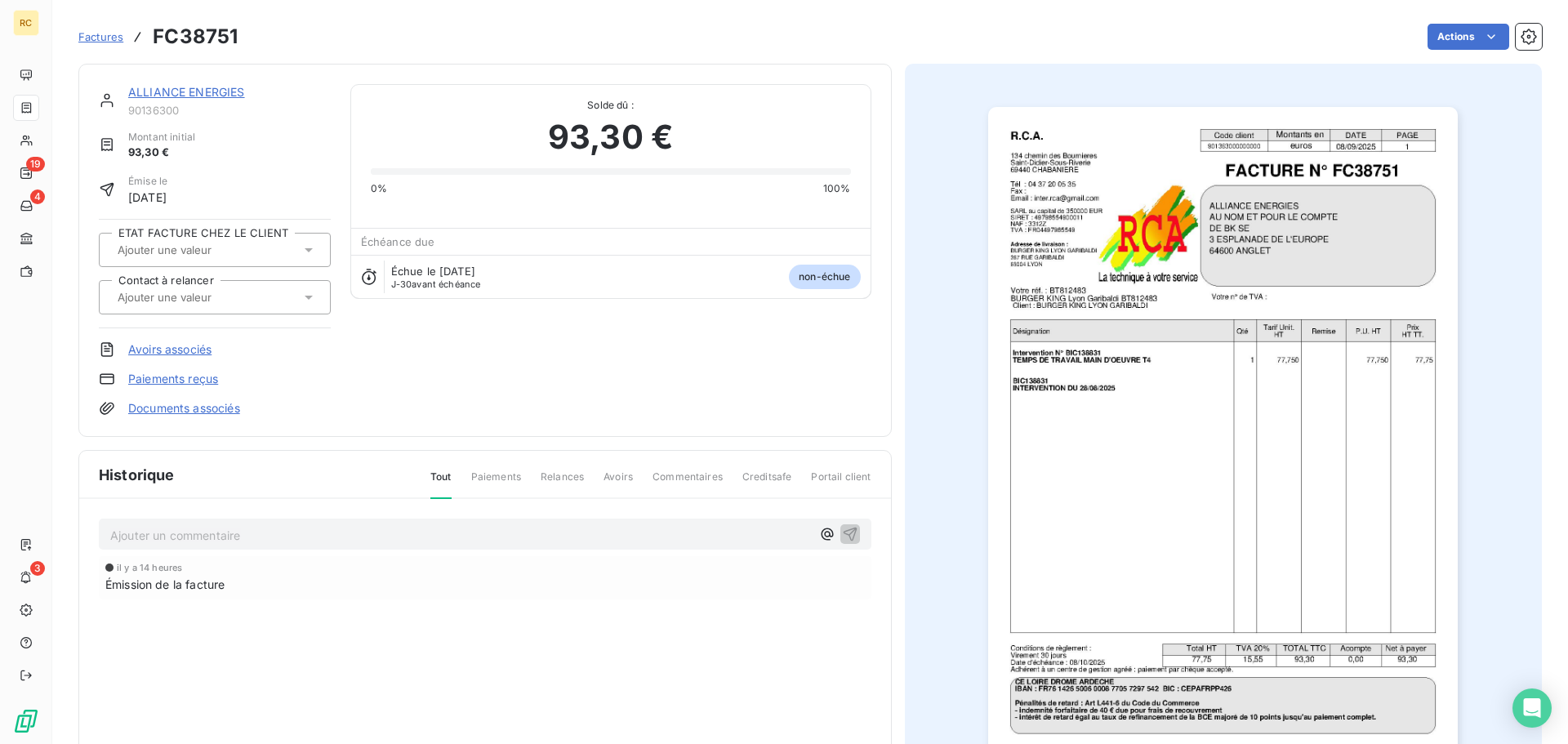
click at [163, 407] on link "Documents associés" at bounding box center [184, 408] width 112 height 16
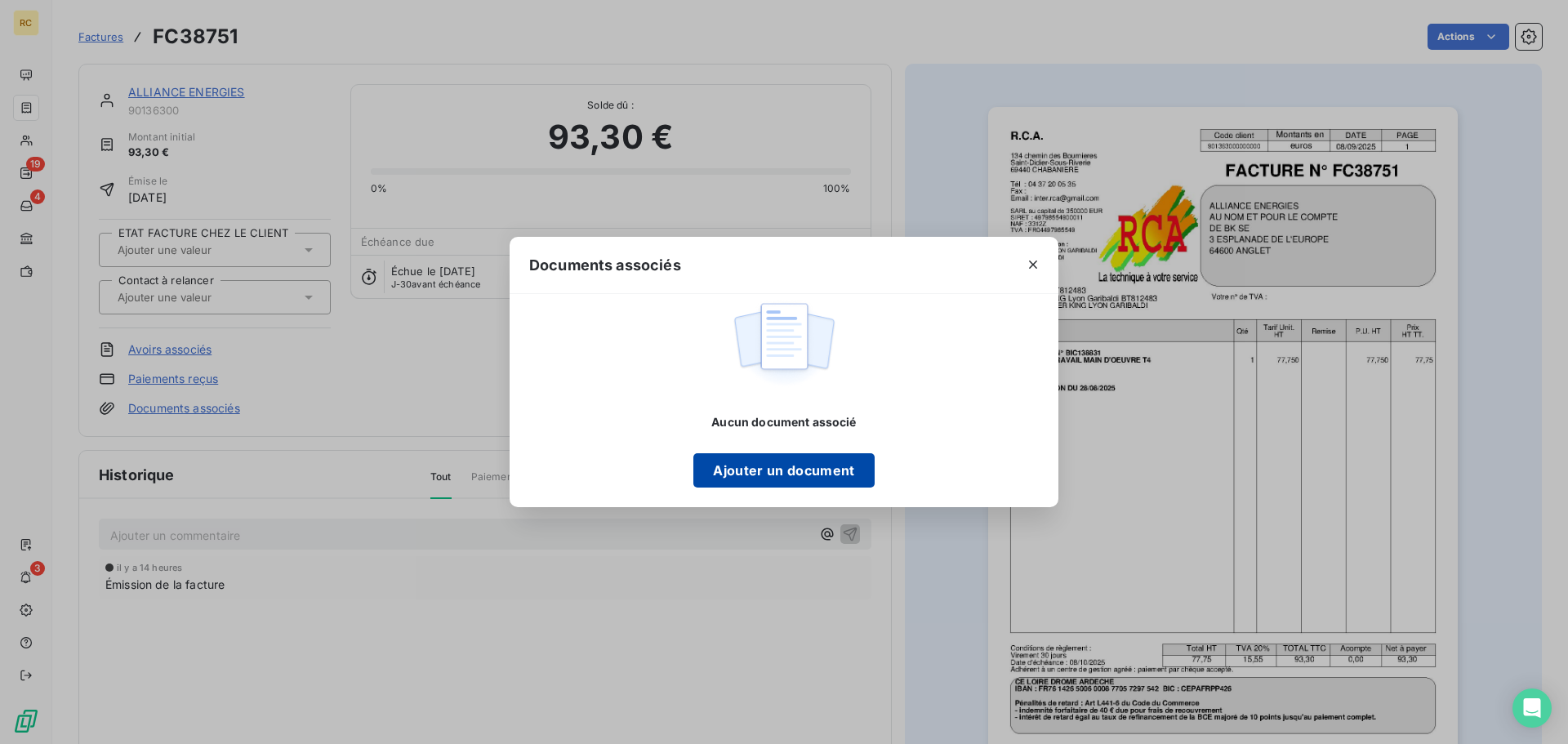
click at [771, 482] on button "Ajouter un document" at bounding box center [783, 471] width 181 height 34
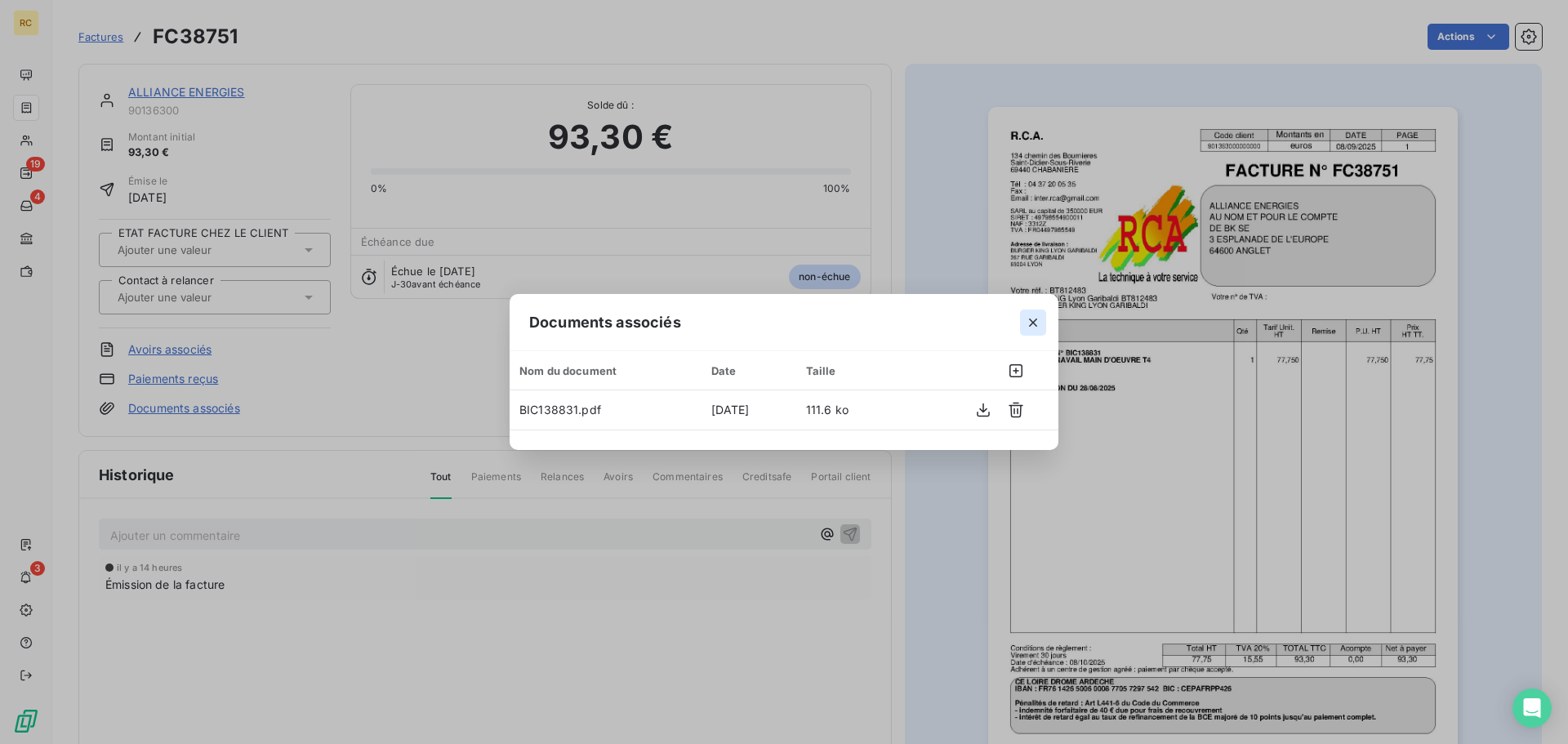
click at [1035, 326] on icon "button" at bounding box center [1032, 322] width 16 height 16
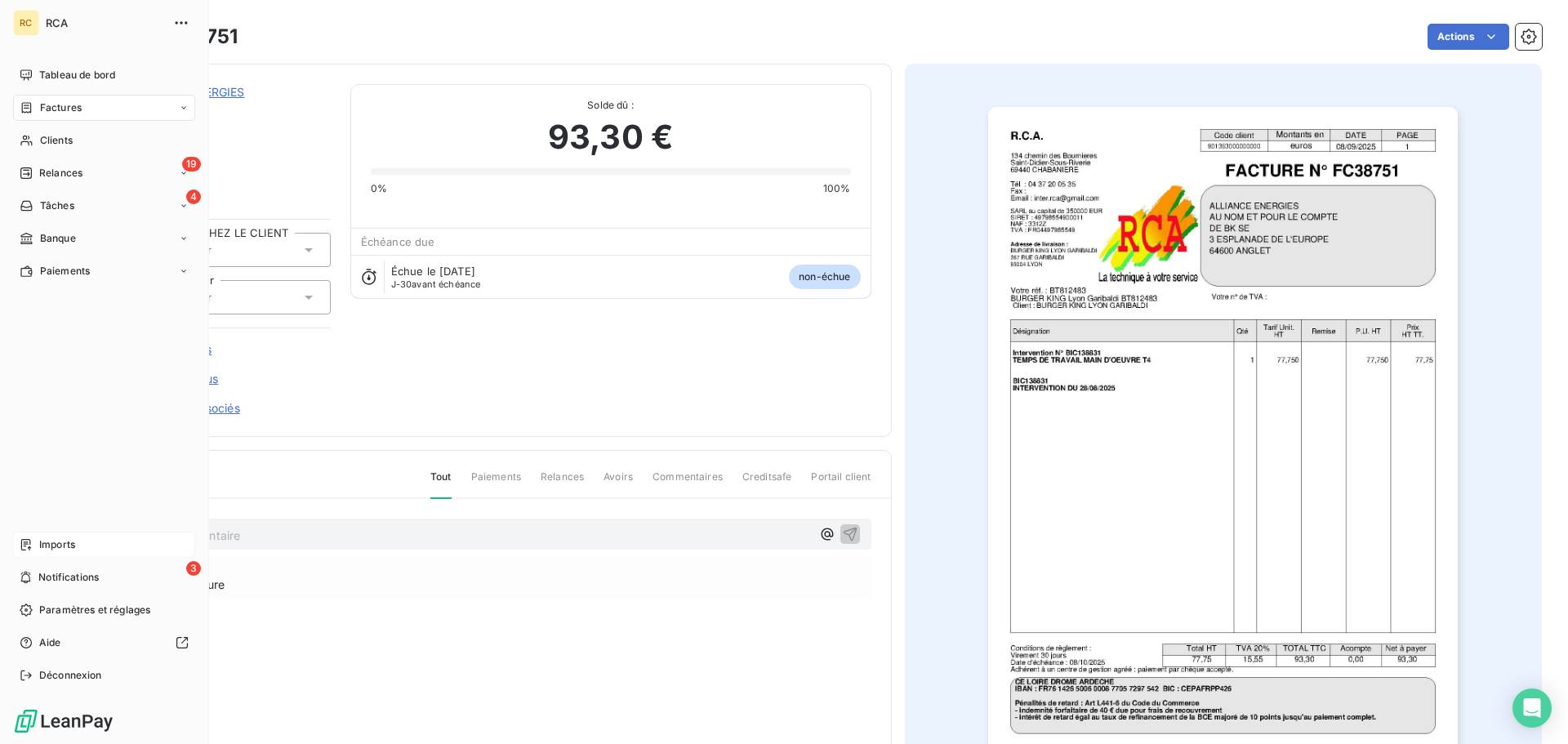
click at [59, 552] on div "Imports" at bounding box center [104, 545] width 183 height 27
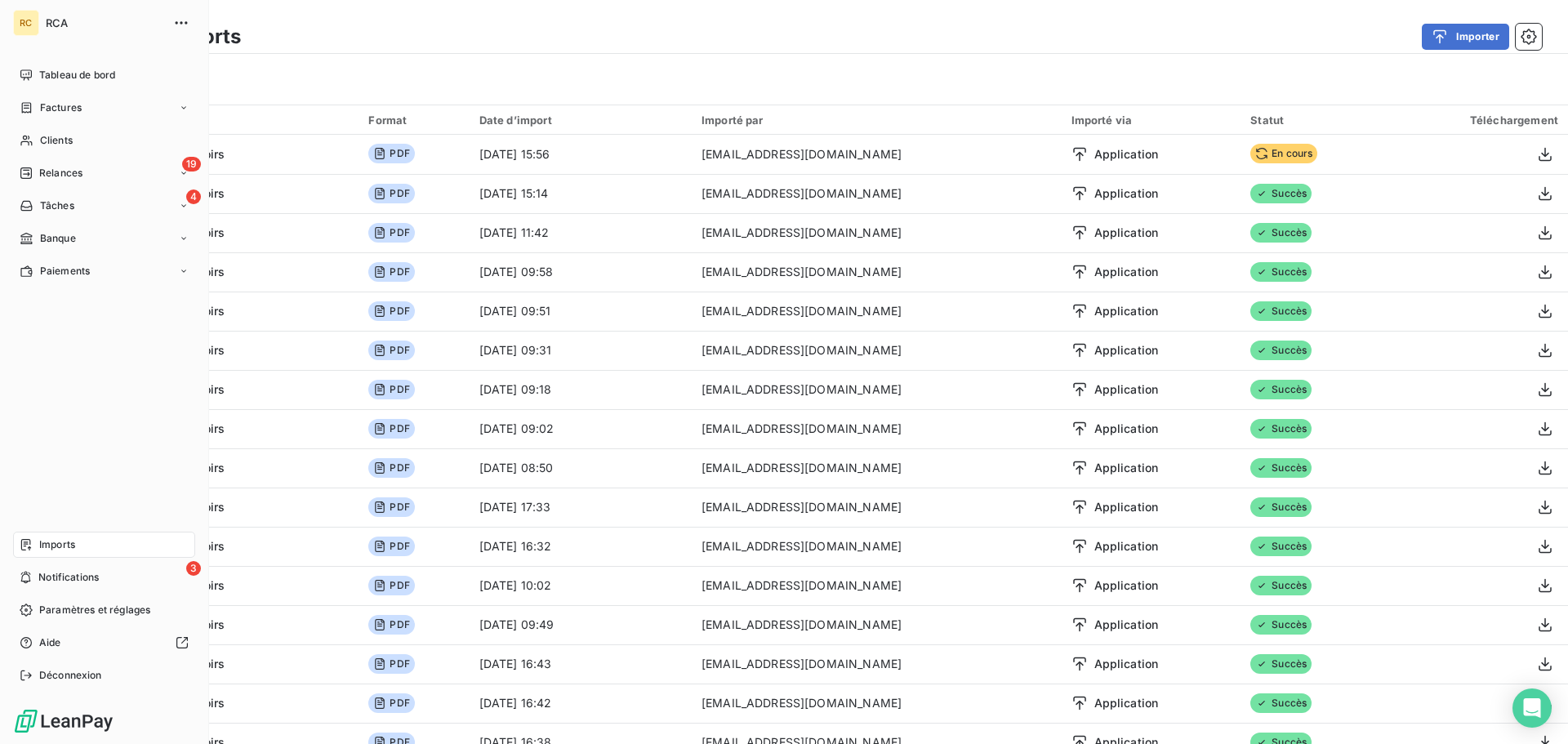
click at [11, 543] on div "RC RCA Tableau de bord Factures Clients 19 Relances 4 Tâches Banque Paiements I…" at bounding box center [105, 372] width 209 height 744
click at [62, 539] on span "Imports" at bounding box center [57, 544] width 36 height 15
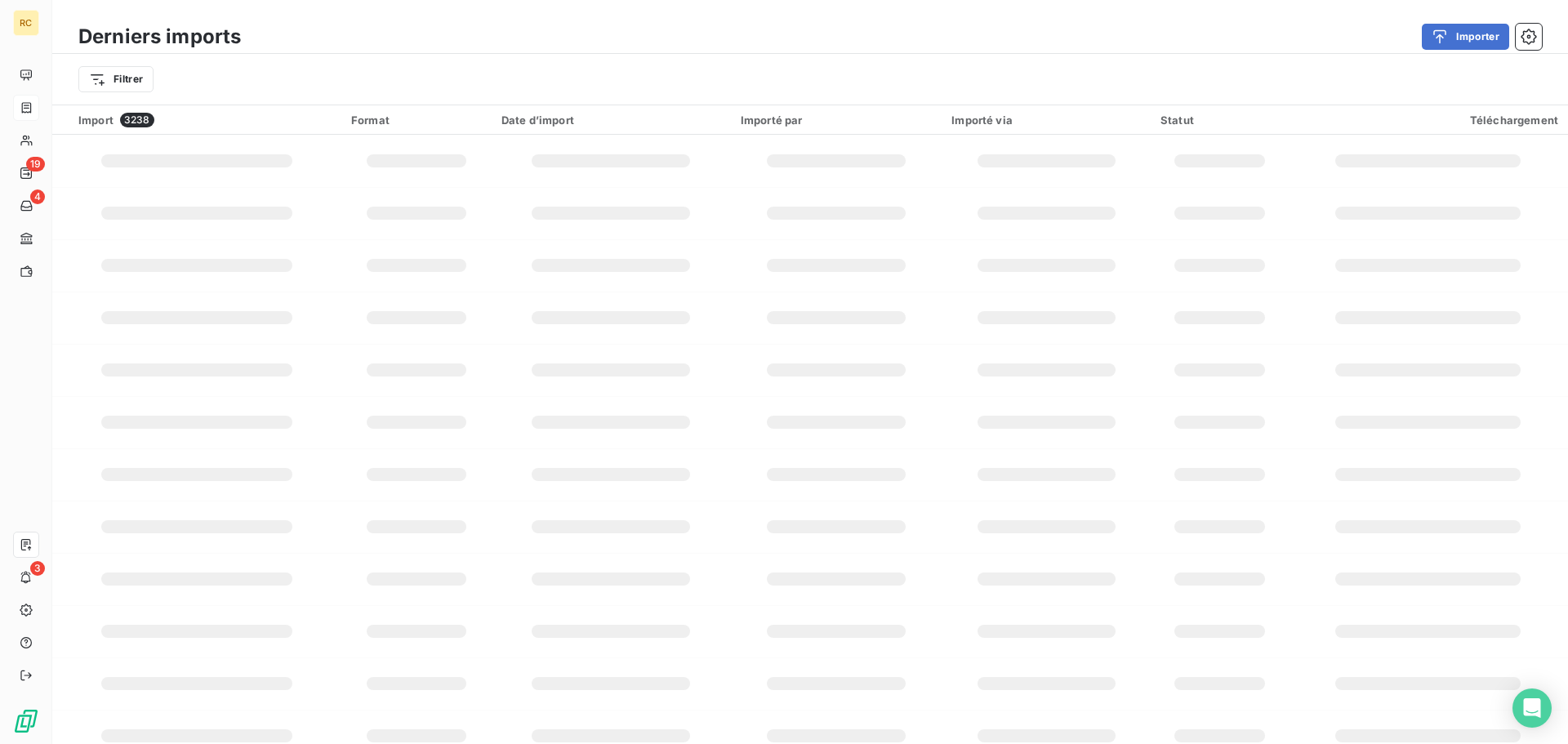
click at [33, 111] on div at bounding box center [26, 108] width 27 height 27
click at [21, 105] on icon at bounding box center [27, 107] width 14 height 13
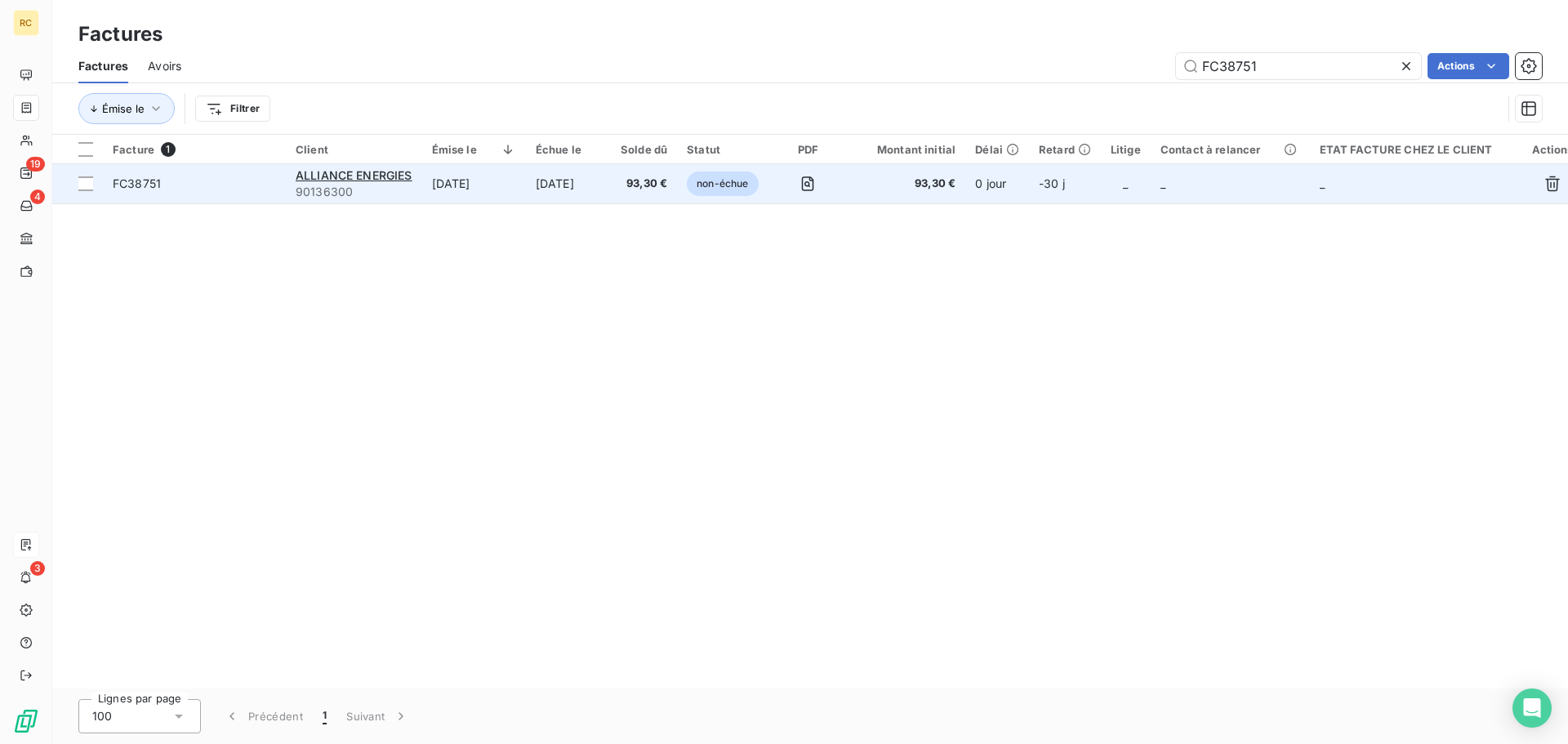
click at [142, 180] on span "FC38751" at bounding box center [137, 183] width 48 height 14
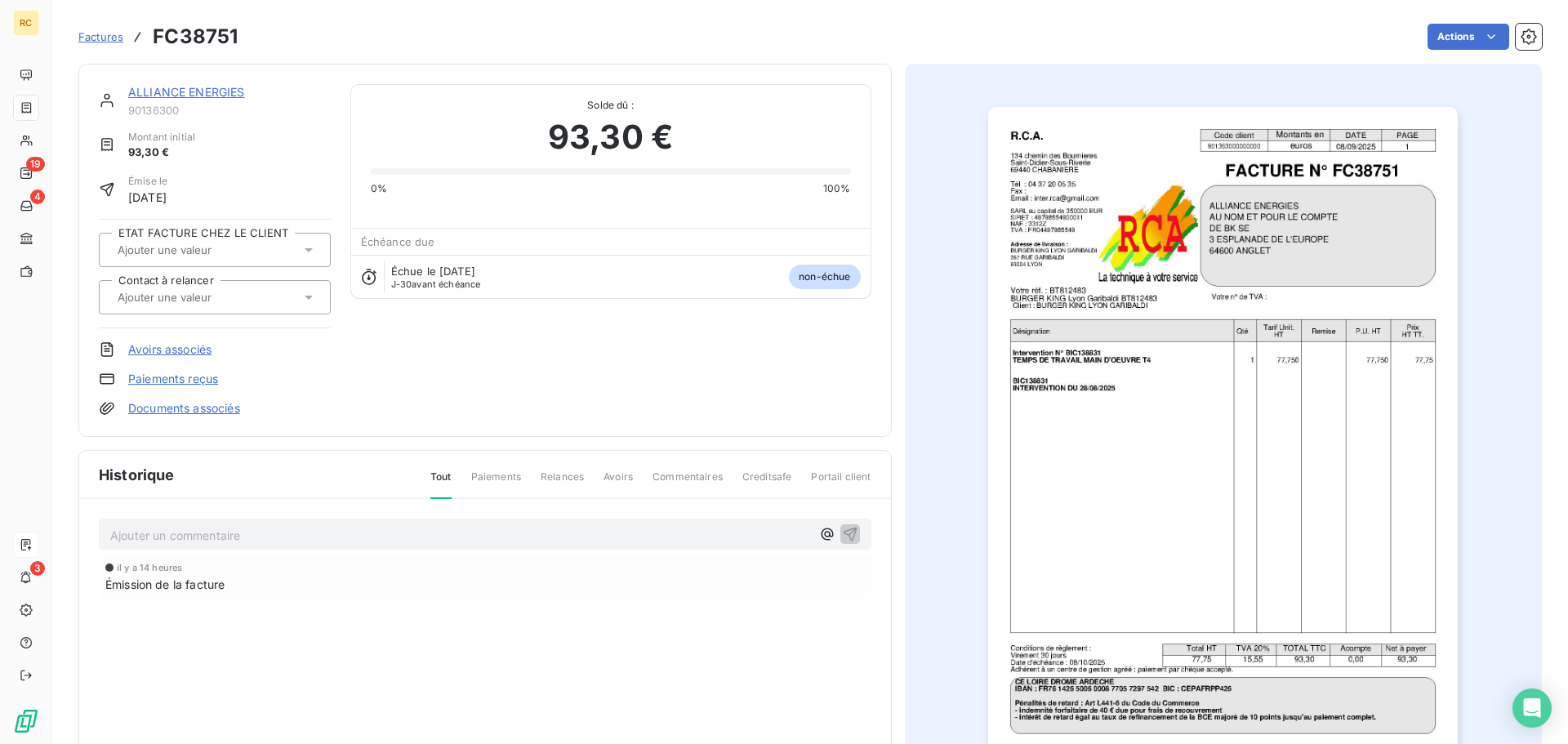
click at [166, 407] on link "Documents associés" at bounding box center [184, 408] width 112 height 16
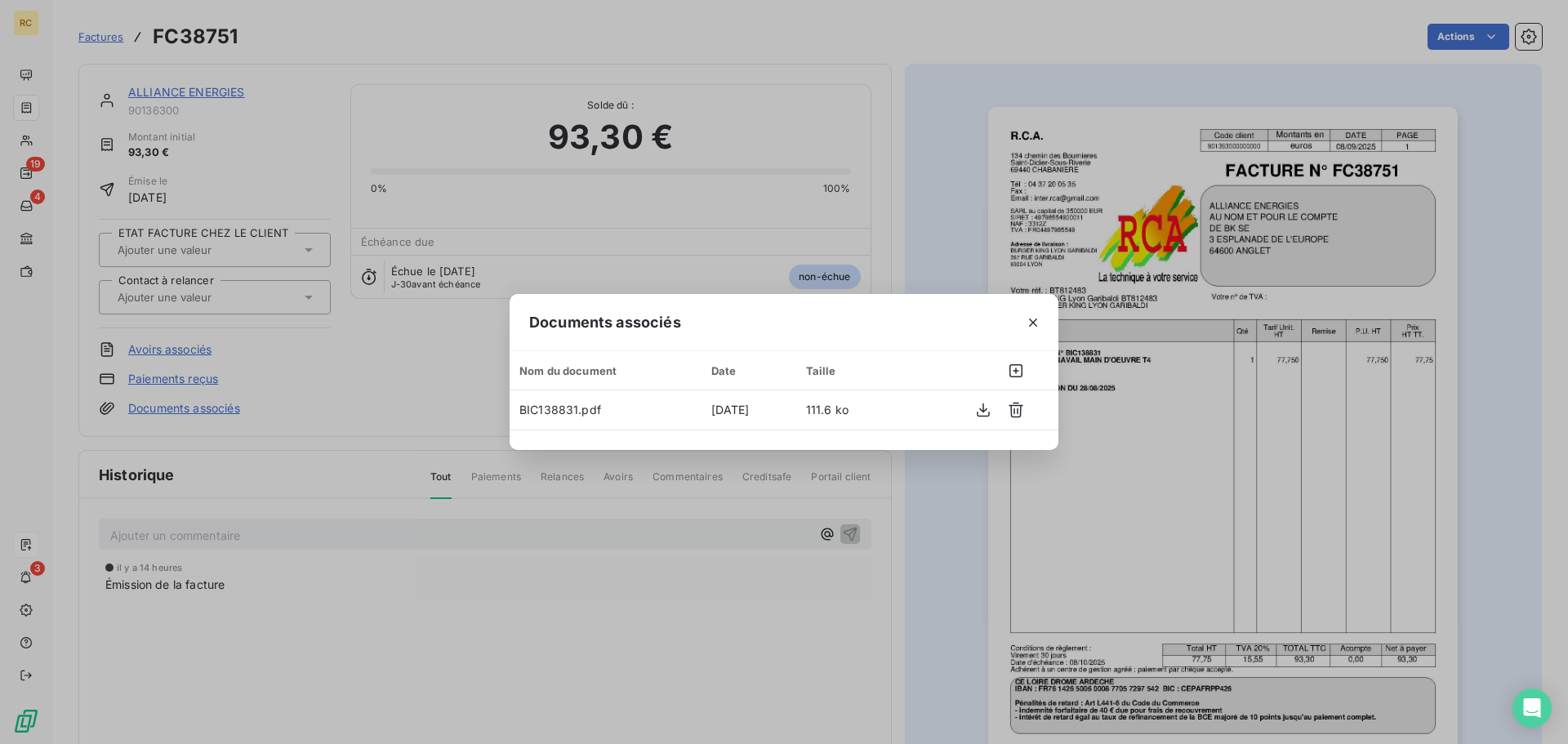
drag, startPoint x: 1036, startPoint y: 324, endPoint x: 1024, endPoint y: 315, distance: 15.0
click at [1035, 324] on icon "button" at bounding box center [1032, 322] width 16 height 16
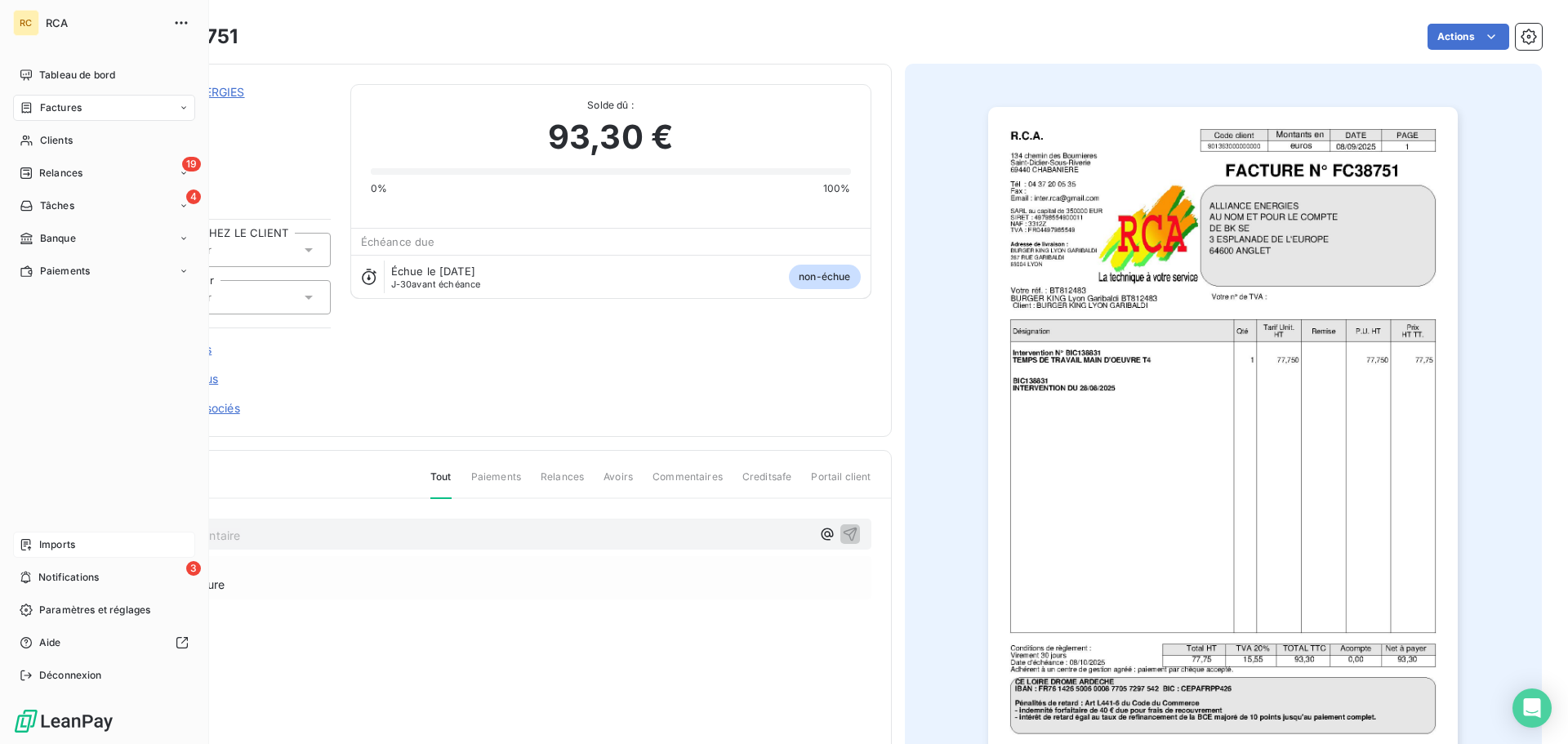
click at [61, 549] on span "Imports" at bounding box center [57, 544] width 36 height 15
